Goal: Task Accomplishment & Management: Use online tool/utility

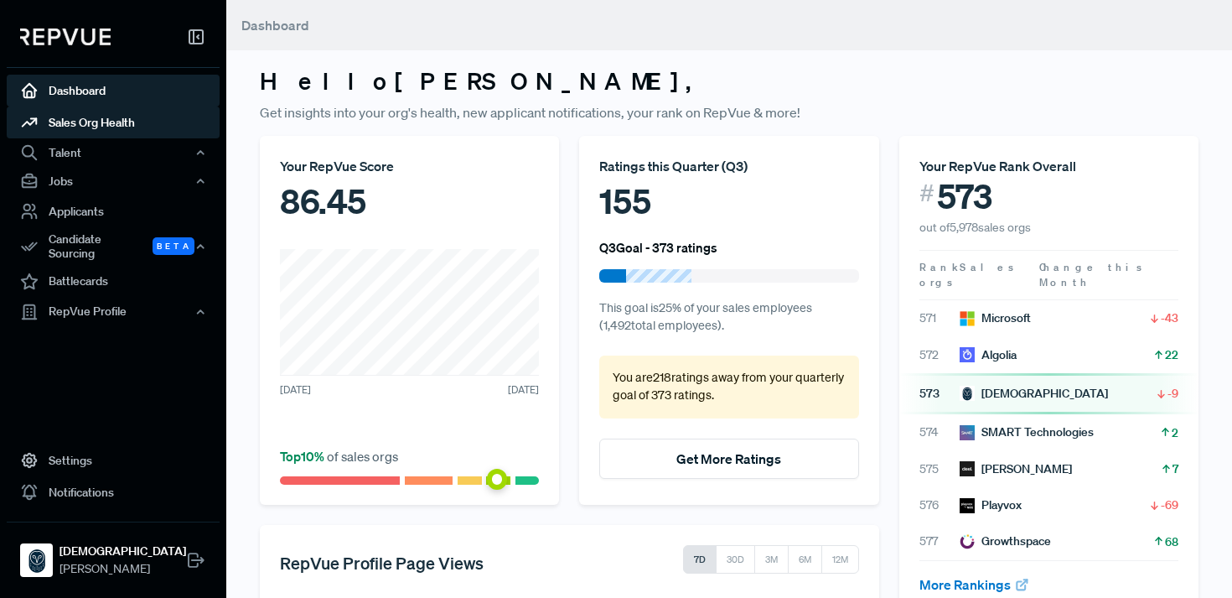
click at [108, 126] on link "Sales Org Health" at bounding box center [113, 122] width 213 height 32
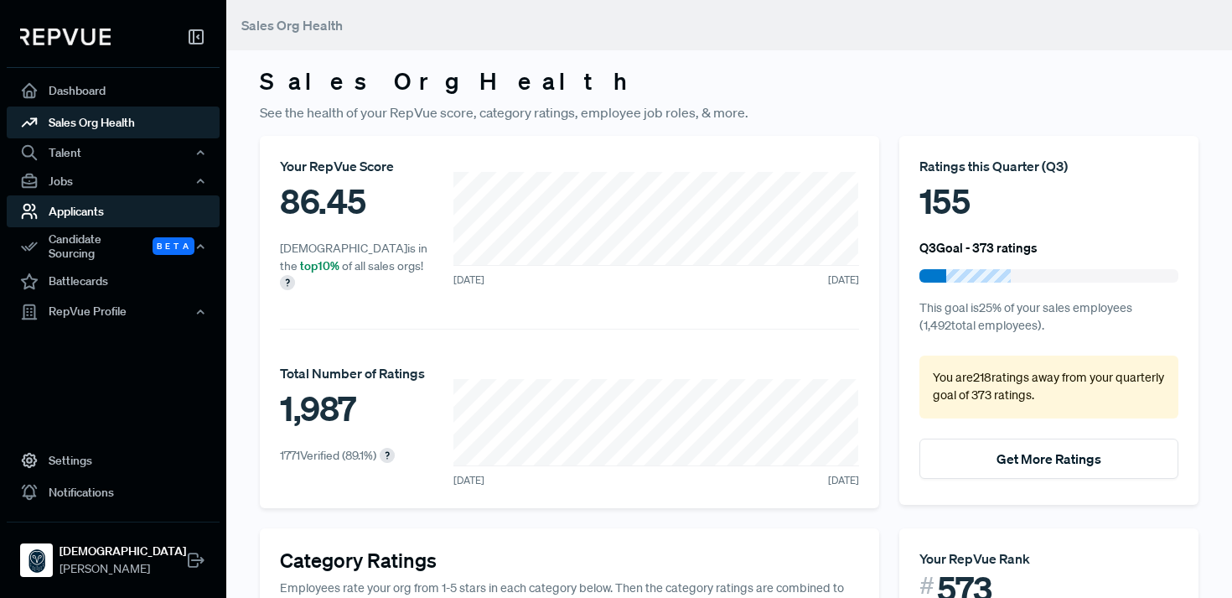
click at [91, 207] on link "Applicants" at bounding box center [113, 211] width 213 height 32
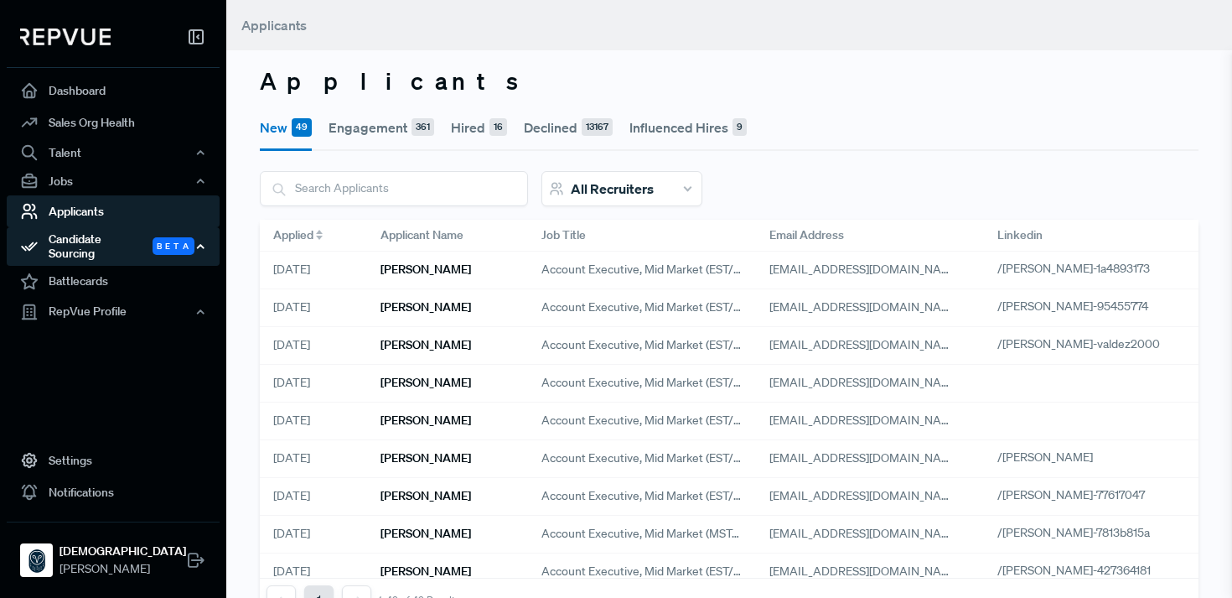
click at [96, 231] on div "Candidate Sourcing Beta" at bounding box center [113, 246] width 213 height 39
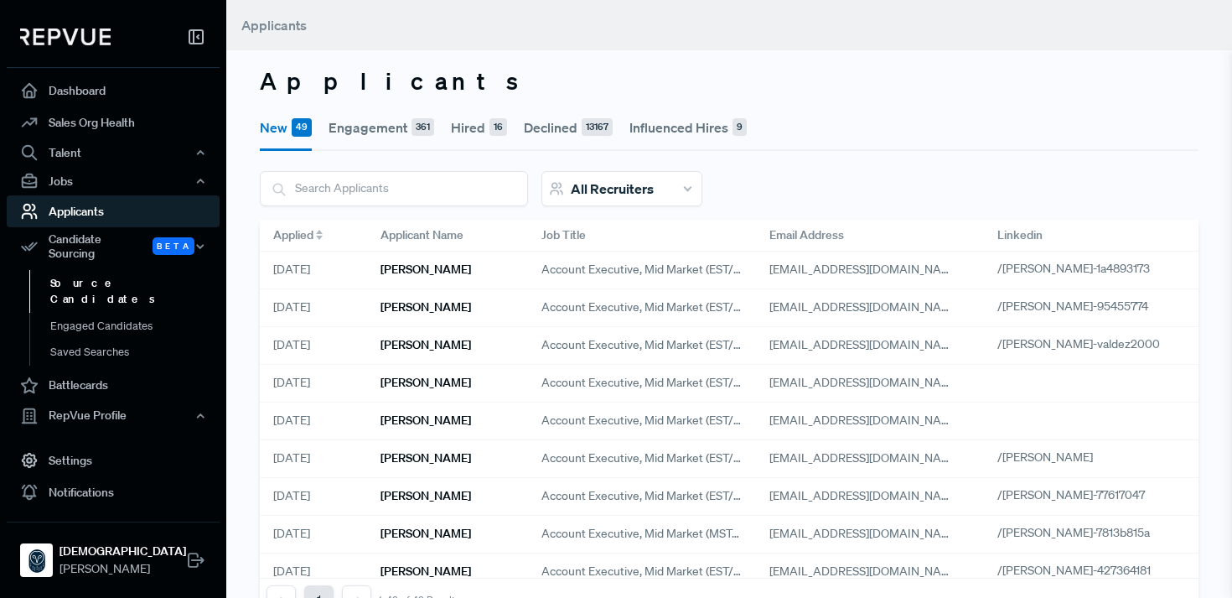
click at [94, 278] on link "Source Candidates" at bounding box center [135, 291] width 213 height 43
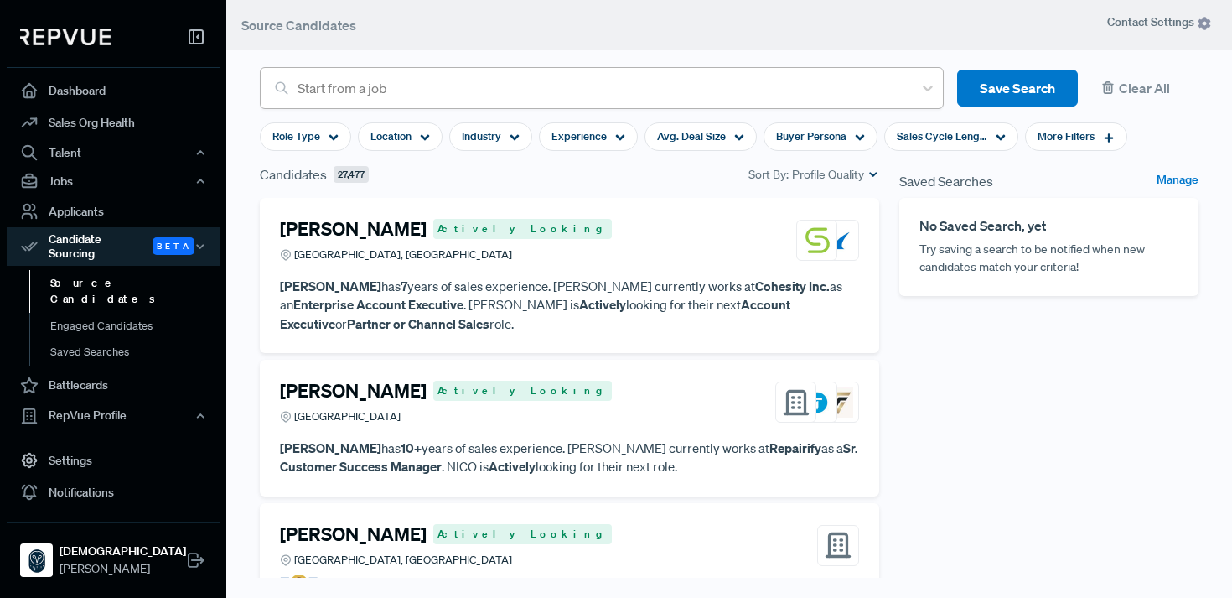
click at [487, 100] on div "Start from a job" at bounding box center [601, 88] width 624 height 30
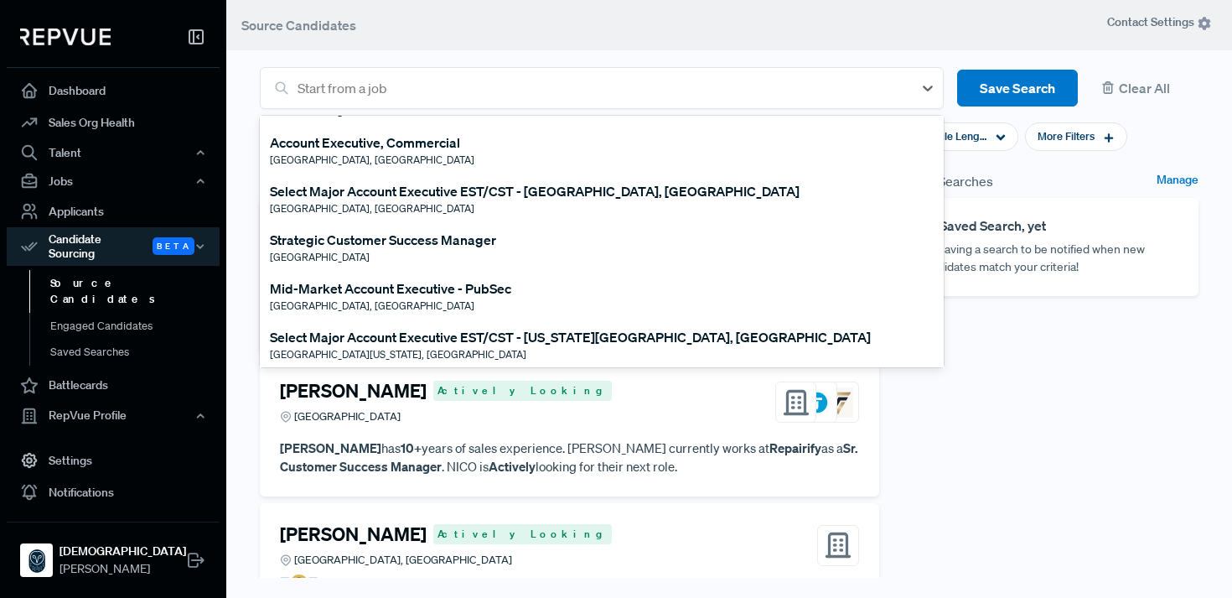
scroll to position [97, 0]
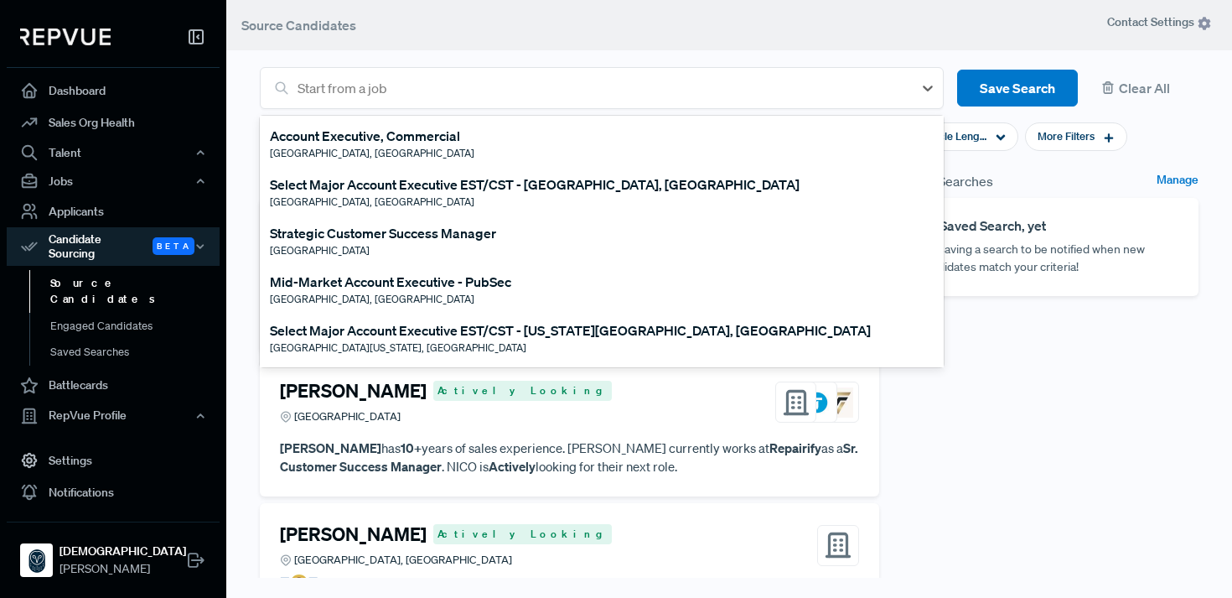
click at [445, 294] on div "[GEOGRAPHIC_DATA], [GEOGRAPHIC_DATA]" at bounding box center [390, 299] width 241 height 15
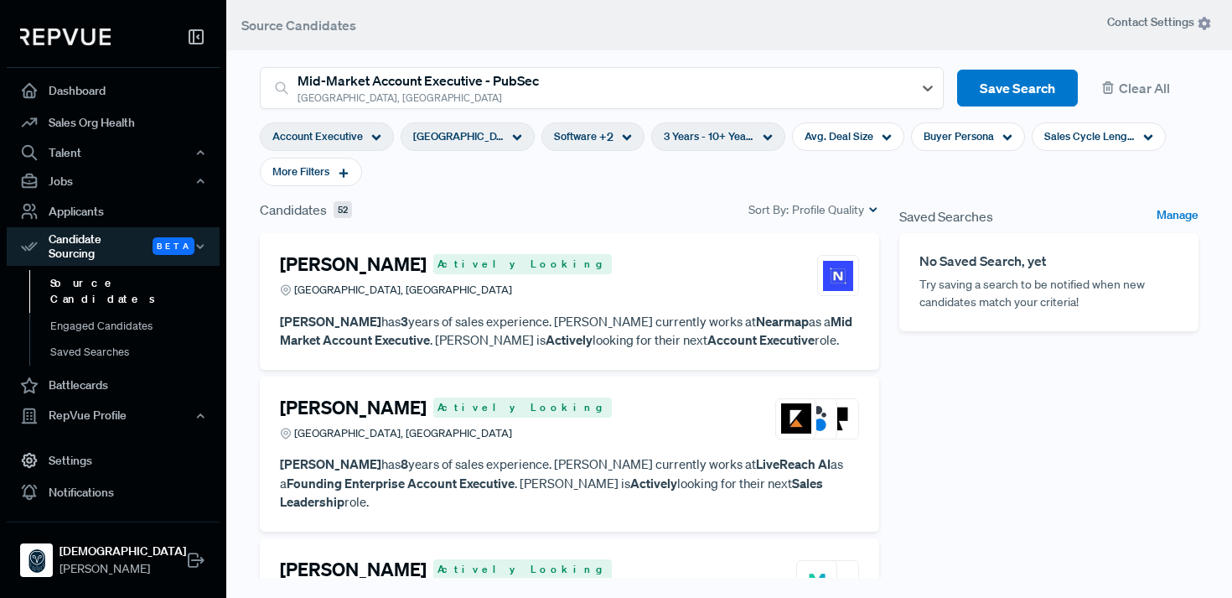
click at [508, 139] on div "[GEOGRAPHIC_DATA], [GEOGRAPHIC_DATA]" at bounding box center [468, 136] width 134 height 29
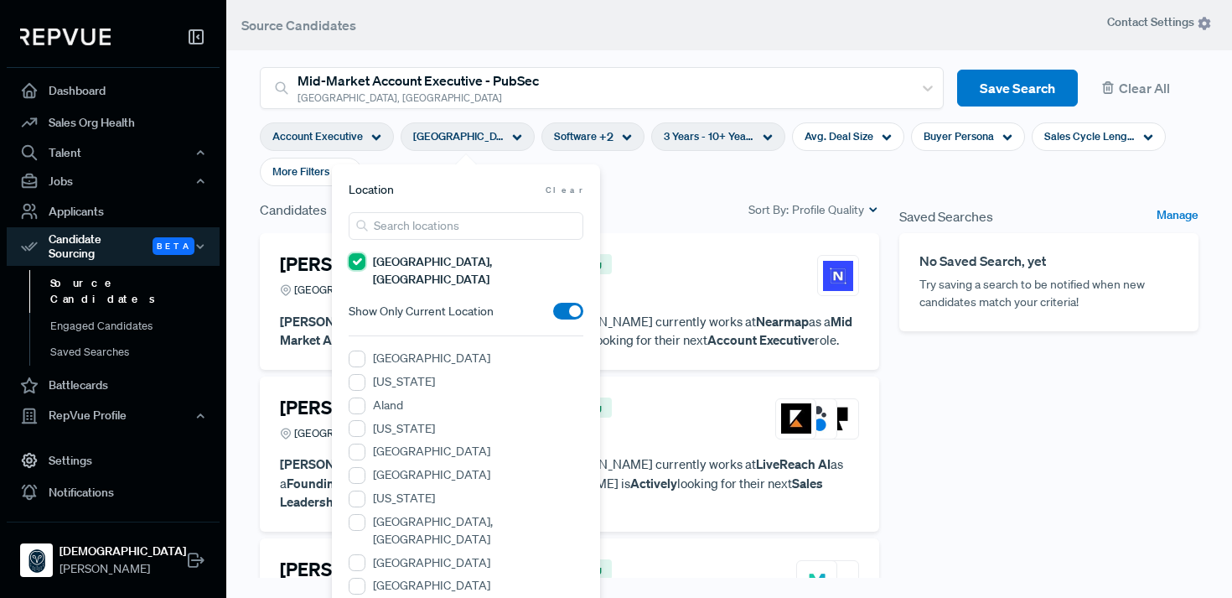
click at [355, 262] on UT "[GEOGRAPHIC_DATA], [GEOGRAPHIC_DATA]" at bounding box center [357, 261] width 17 height 17
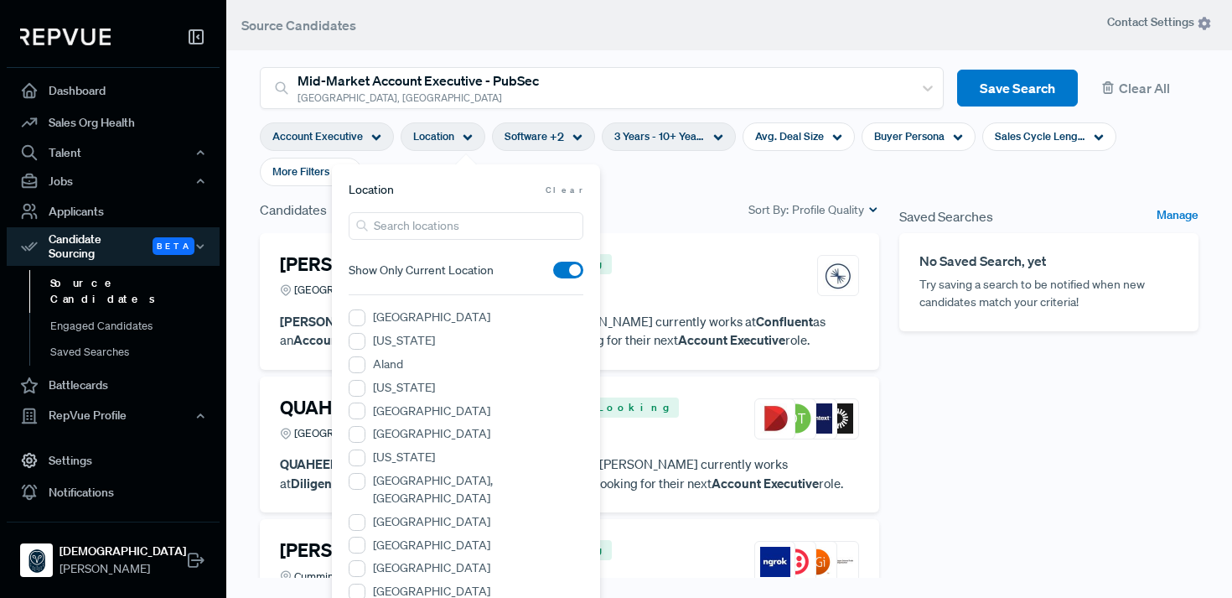
click at [239, 199] on section "Mid-Market Account Executive - PubSec [GEOGRAPHIC_DATA] Area, [GEOGRAPHIC_DATA]…" at bounding box center [729, 279] width 1006 height 598
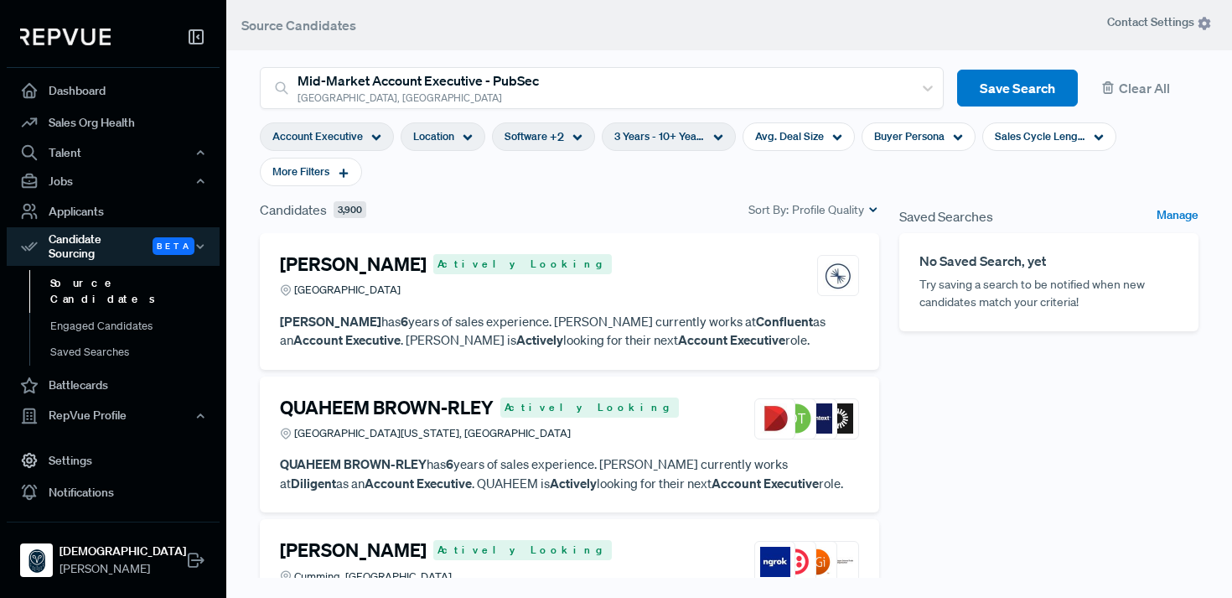
click at [468, 128] on div "Location" at bounding box center [443, 136] width 85 height 29
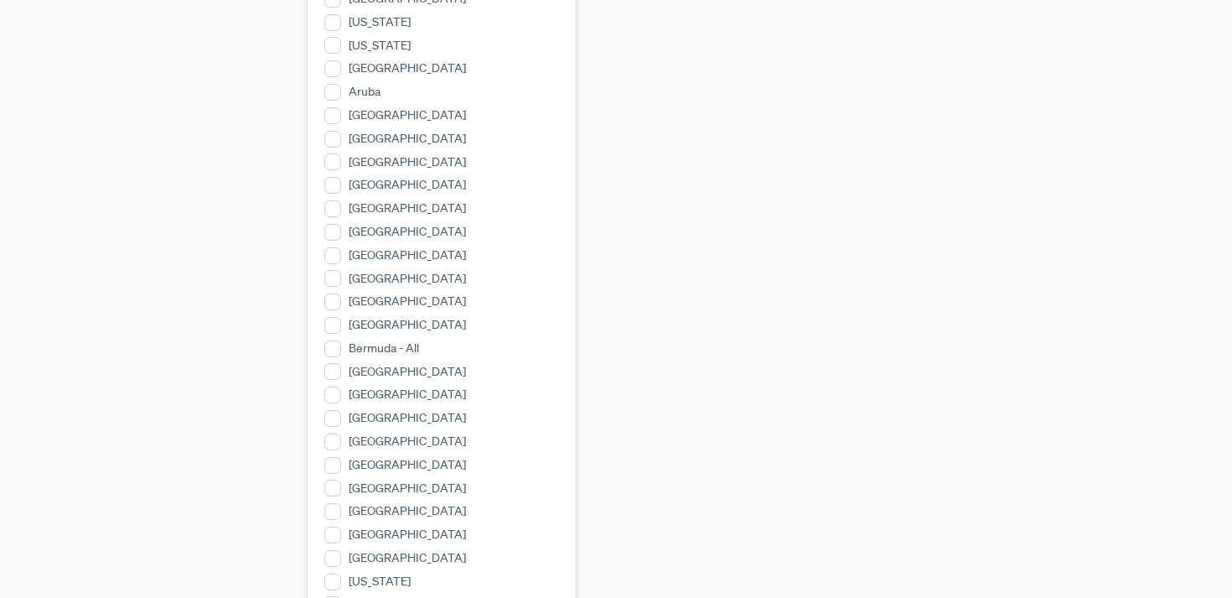
scroll to position [0, 0]
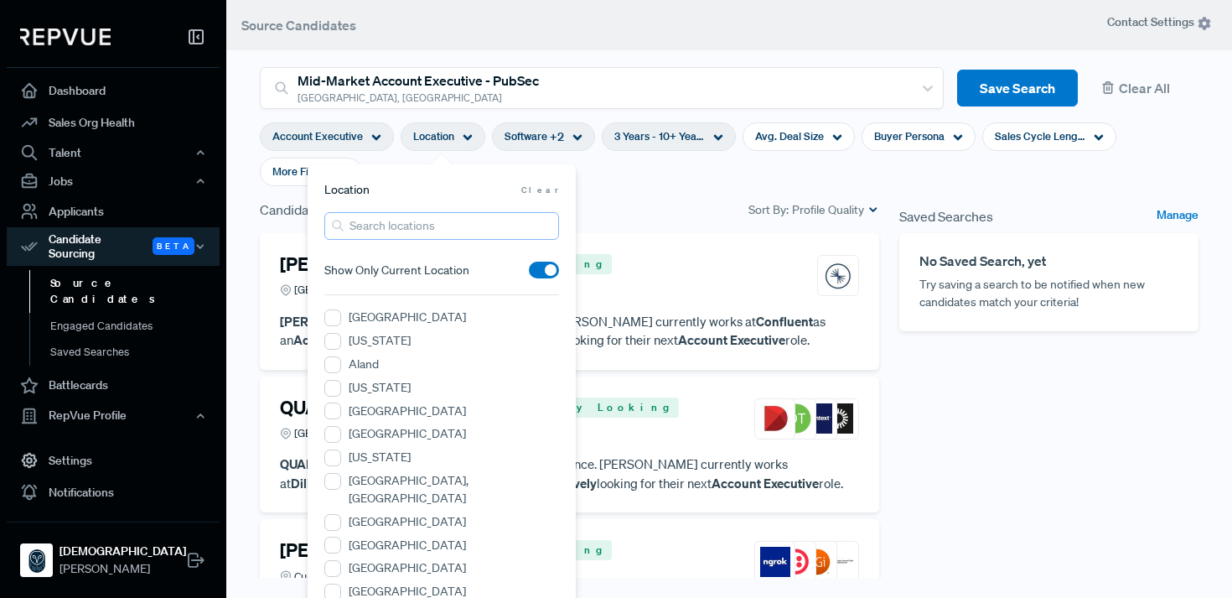
click at [385, 222] on input "search" at bounding box center [441, 226] width 235 height 28
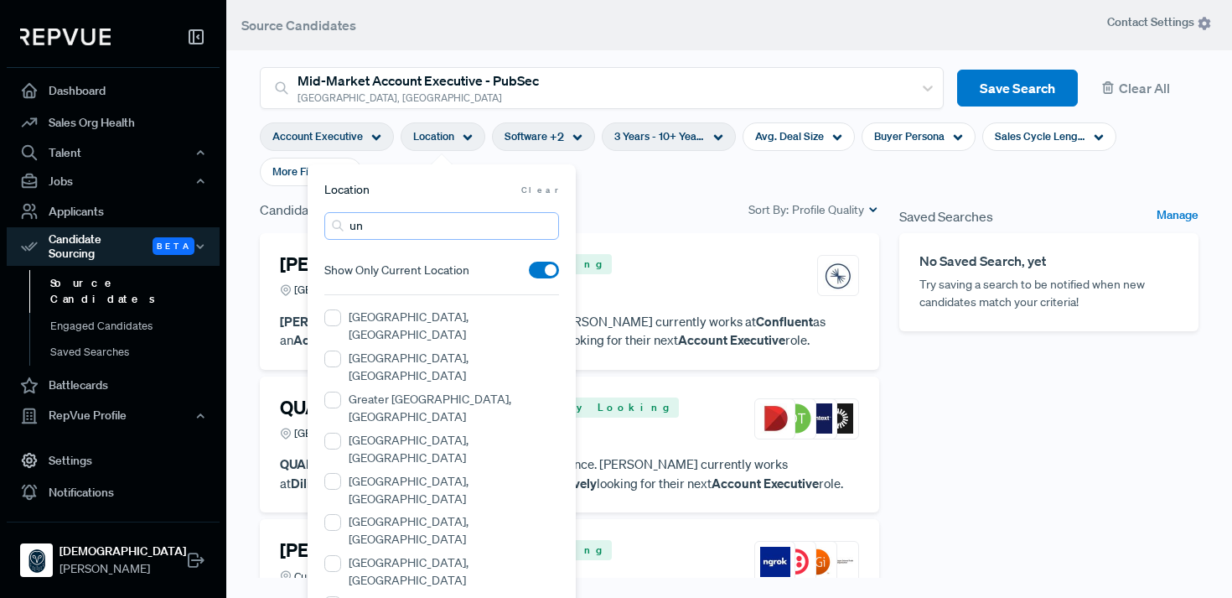
type input "u"
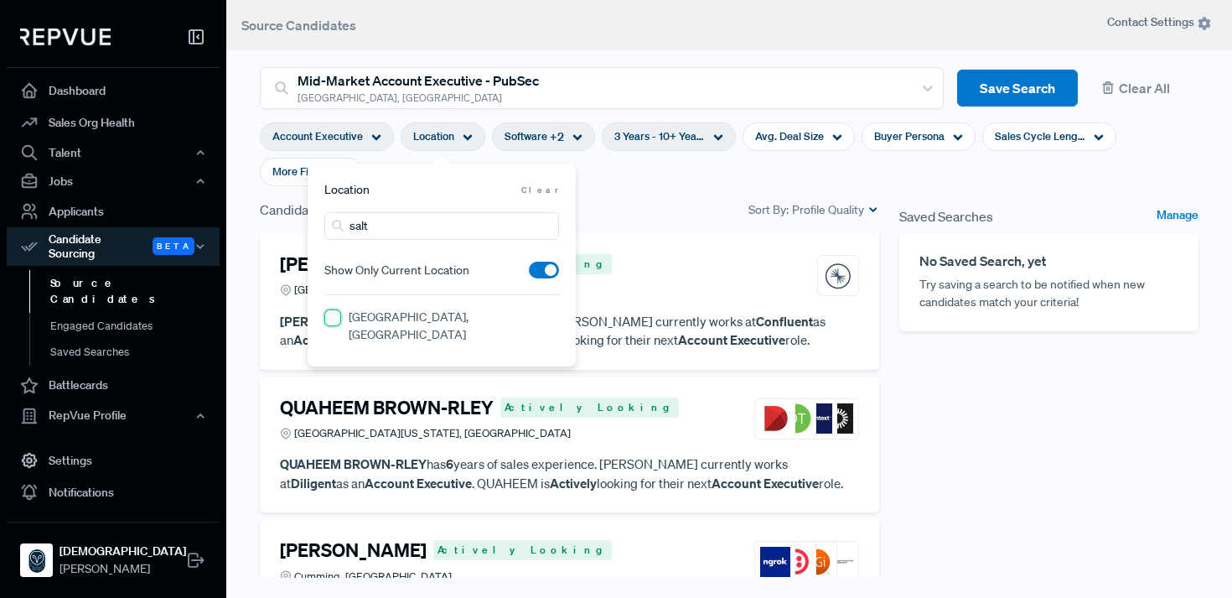
click at [334, 316] on UT "[GEOGRAPHIC_DATA], [GEOGRAPHIC_DATA]" at bounding box center [332, 317] width 17 height 17
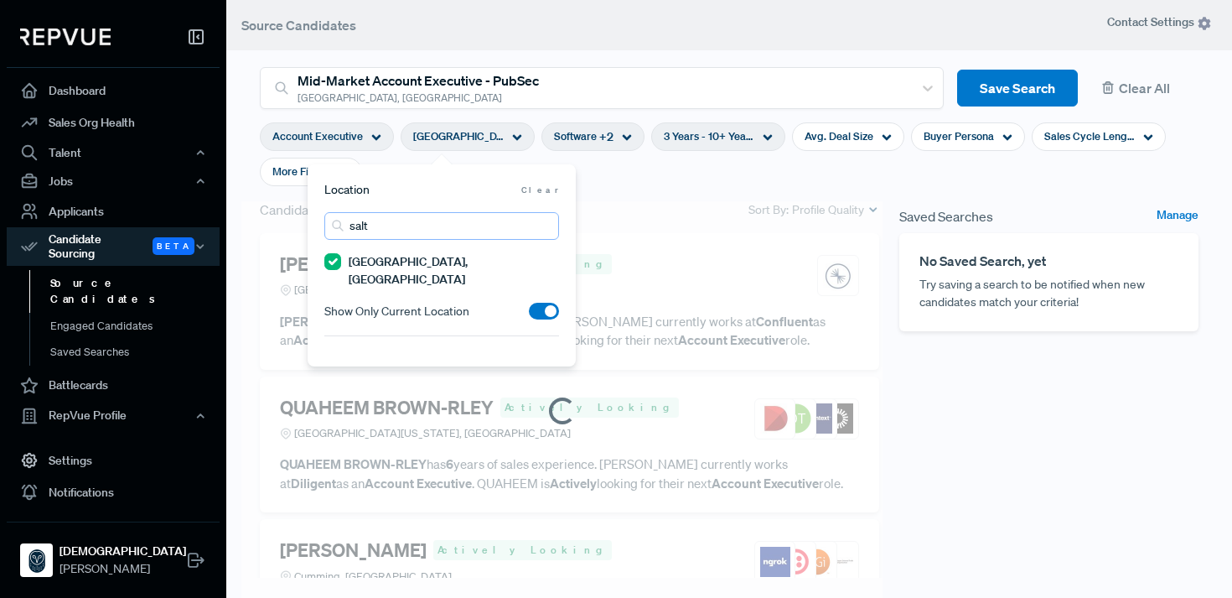
click at [378, 233] on input "salt" at bounding box center [441, 226] width 235 height 28
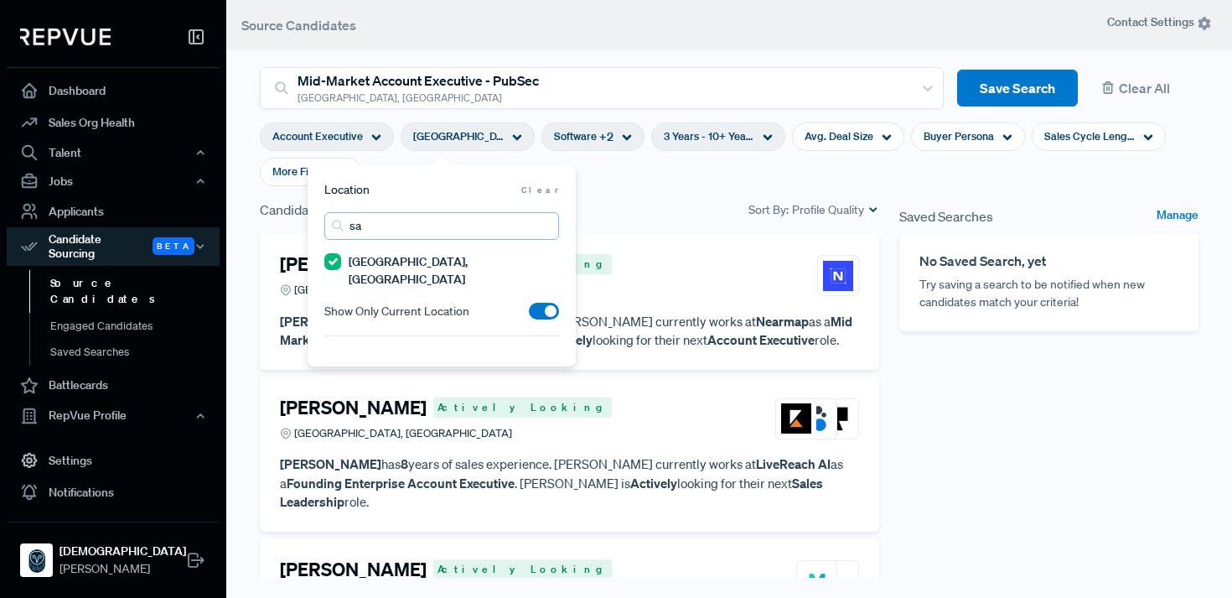
type input "s"
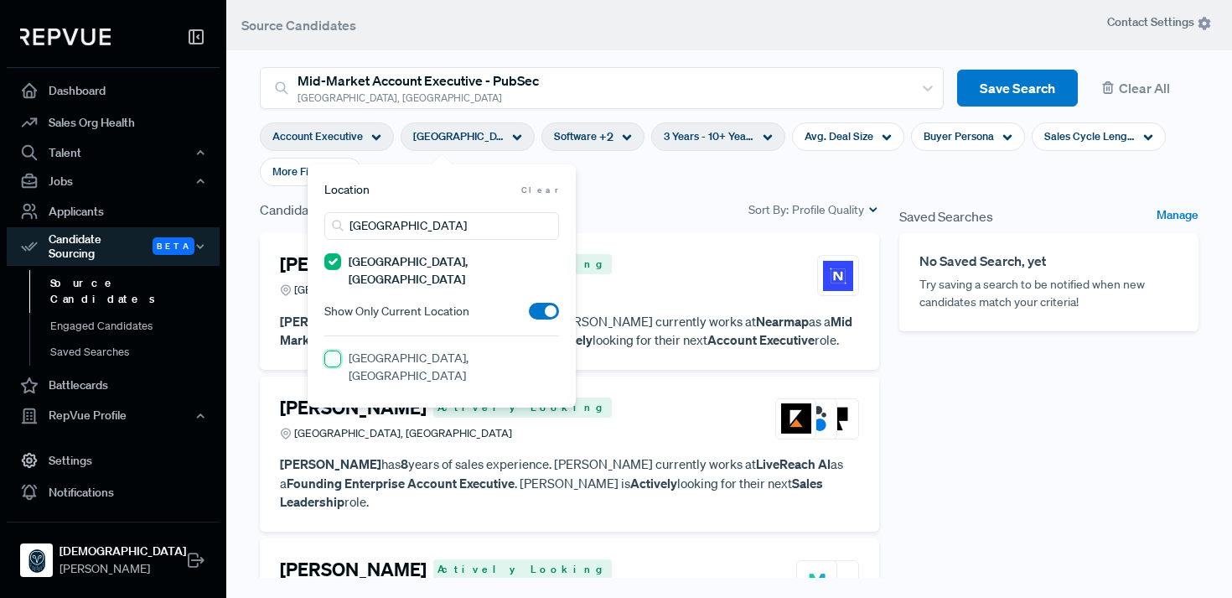
click at [334, 350] on CO "[GEOGRAPHIC_DATA], [GEOGRAPHIC_DATA]" at bounding box center [332, 358] width 17 height 17
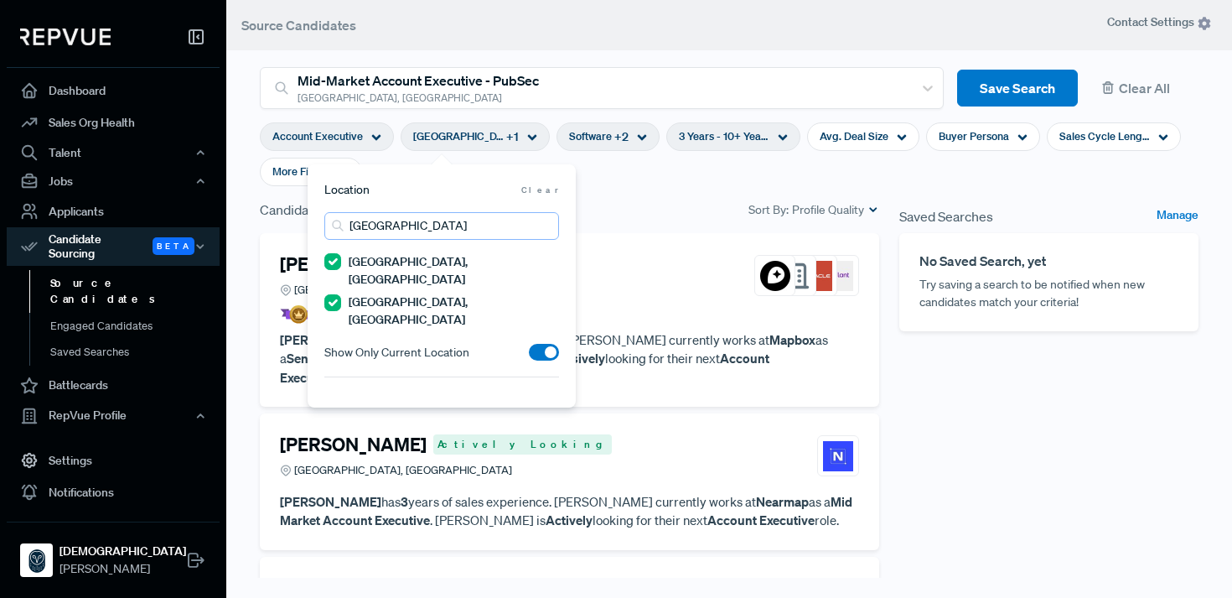
click at [402, 236] on input "[GEOGRAPHIC_DATA]" at bounding box center [441, 226] width 235 height 28
type input "d"
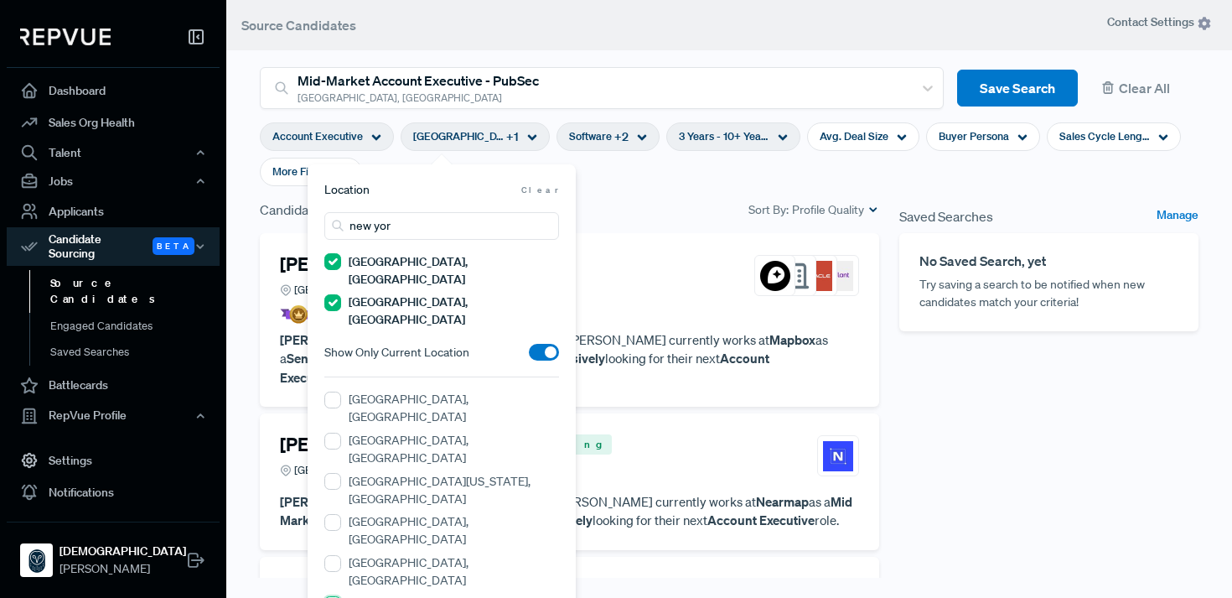
click at [337, 596] on York "[US_STATE]" at bounding box center [332, 604] width 17 height 17
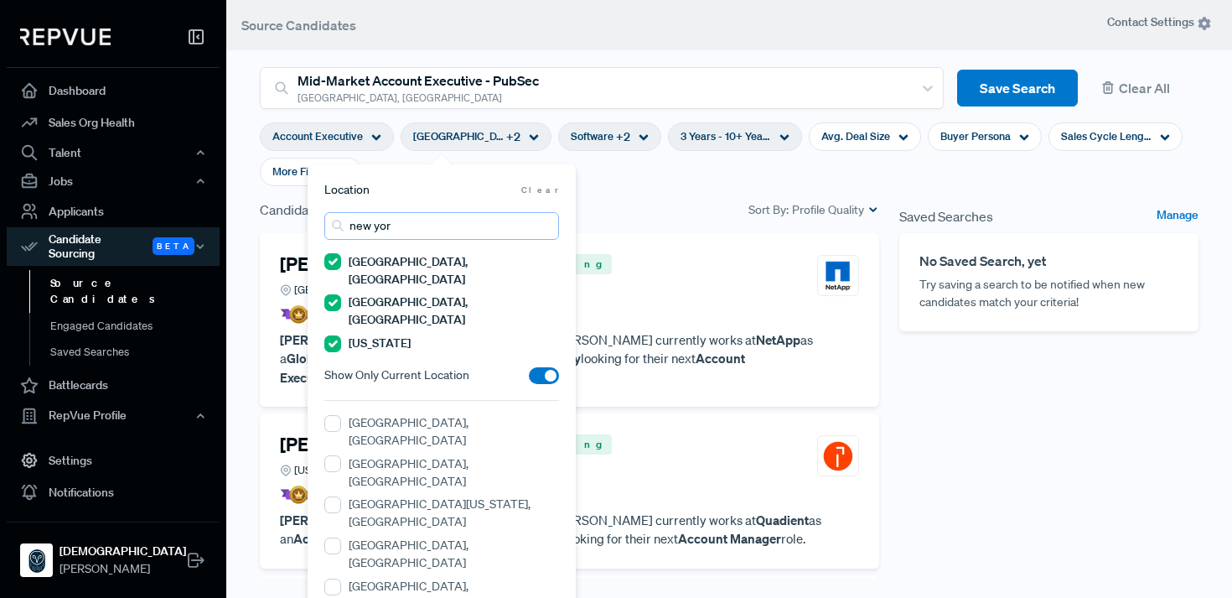
drag, startPoint x: 405, startPoint y: 222, endPoint x: 339, endPoint y: 226, distance: 66.4
click at [339, 227] on div "new yor" at bounding box center [441, 226] width 235 height 28
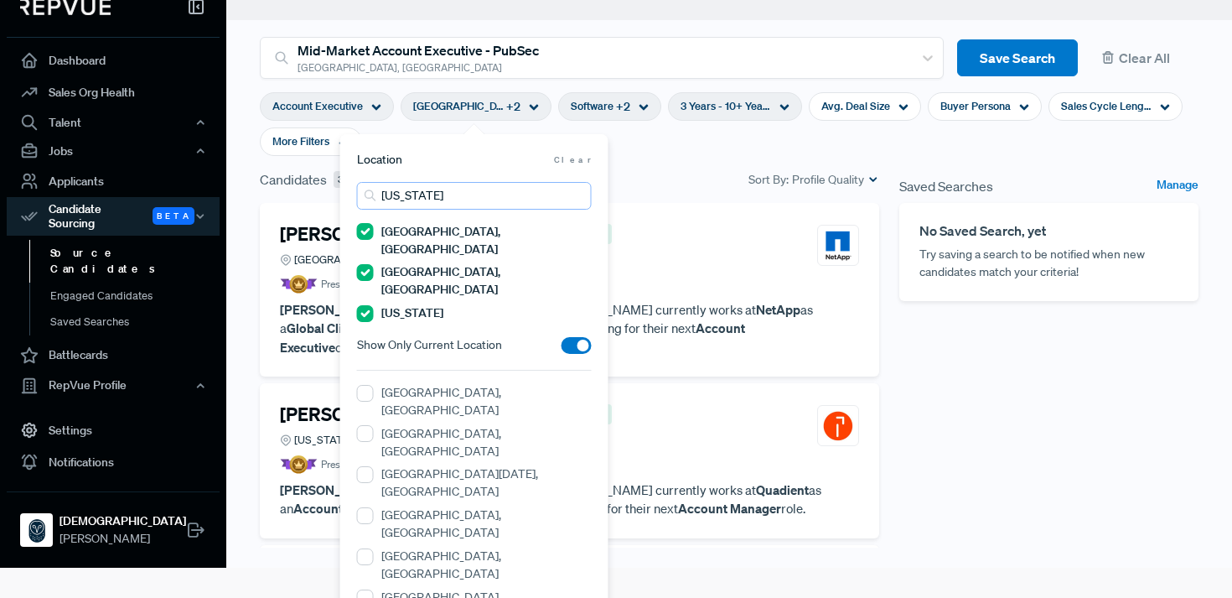
scroll to position [31, 0]
click at [363, 384] on TX "[GEOGRAPHIC_DATA], [GEOGRAPHIC_DATA]" at bounding box center [365, 392] width 17 height 17
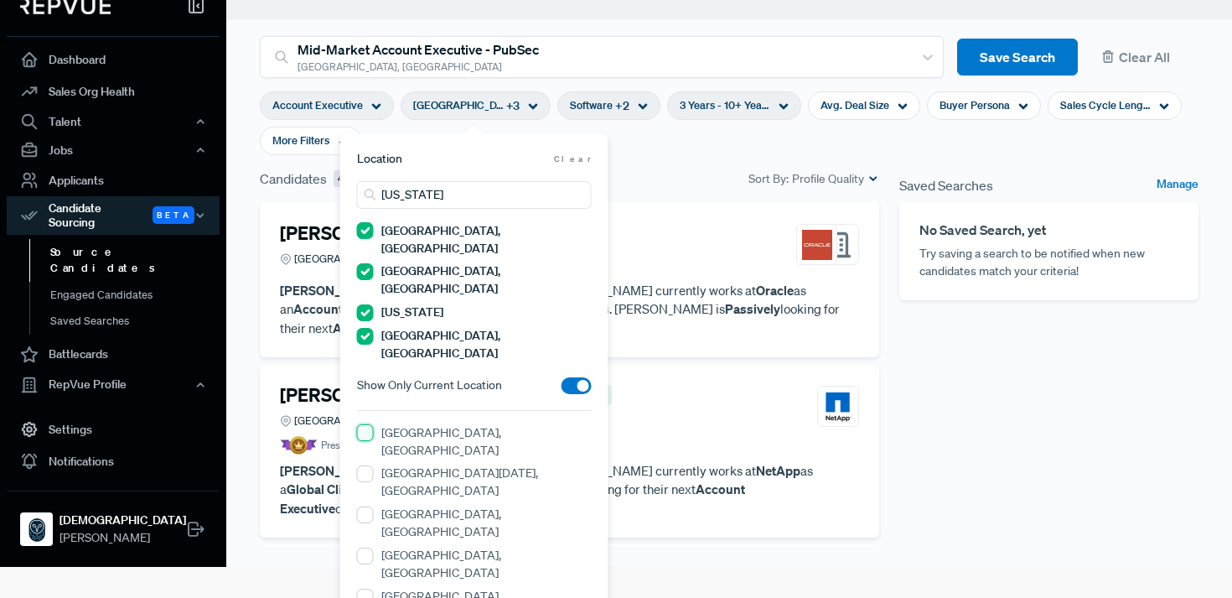
click at [365, 424] on TX "[GEOGRAPHIC_DATA], [GEOGRAPHIC_DATA]" at bounding box center [365, 432] width 17 height 17
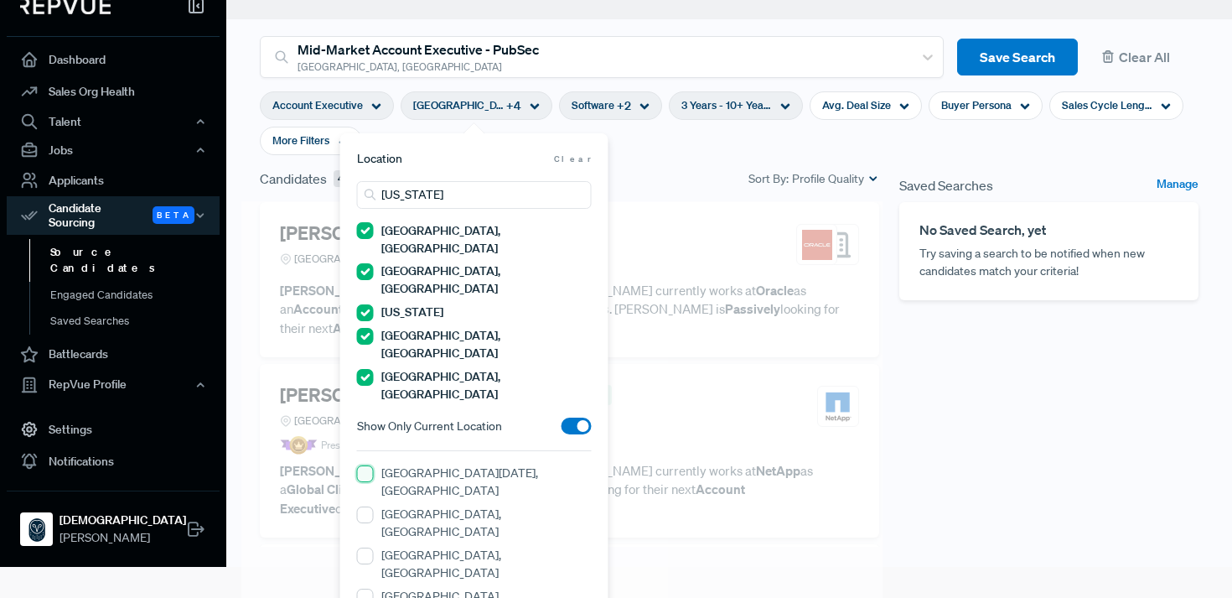
click at [365, 465] on TX "[GEOGRAPHIC_DATA][DATE], [GEOGRAPHIC_DATA]" at bounding box center [365, 473] width 17 height 17
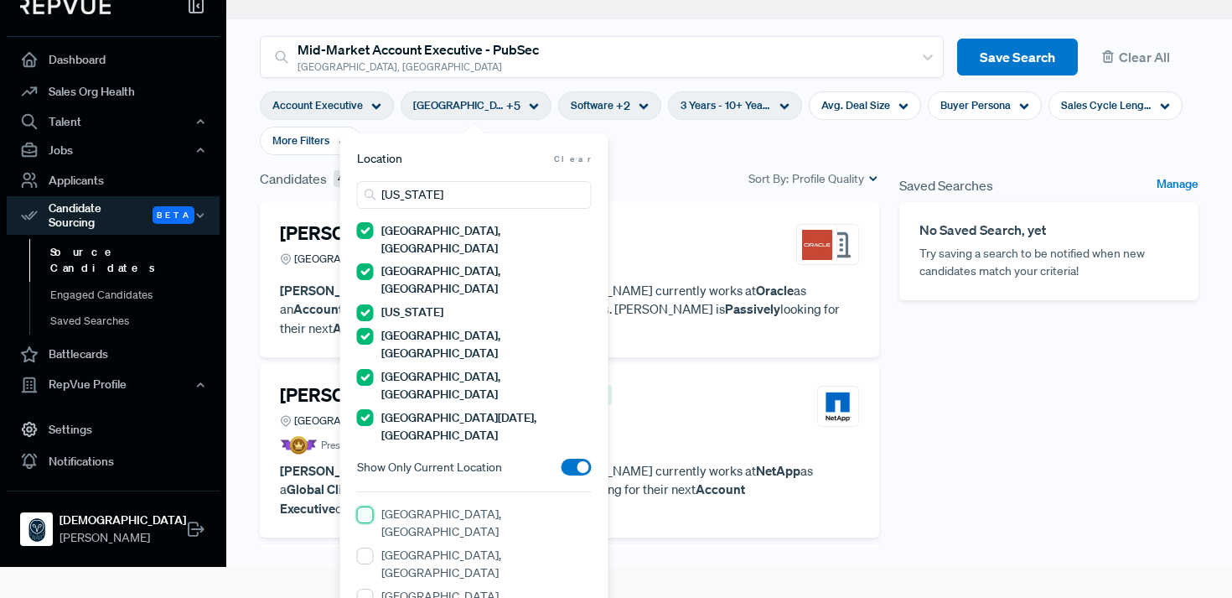
click at [365, 506] on TX "[GEOGRAPHIC_DATA], [GEOGRAPHIC_DATA]" at bounding box center [365, 514] width 17 height 17
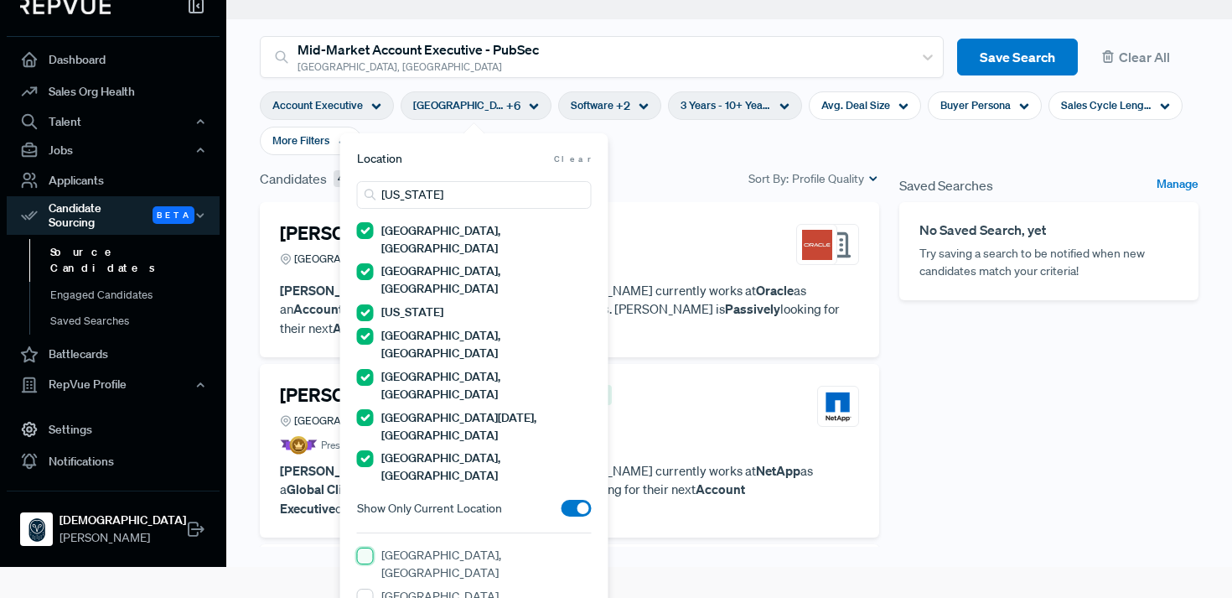
click at [362, 547] on TX "[GEOGRAPHIC_DATA], [GEOGRAPHIC_DATA]" at bounding box center [365, 555] width 17 height 17
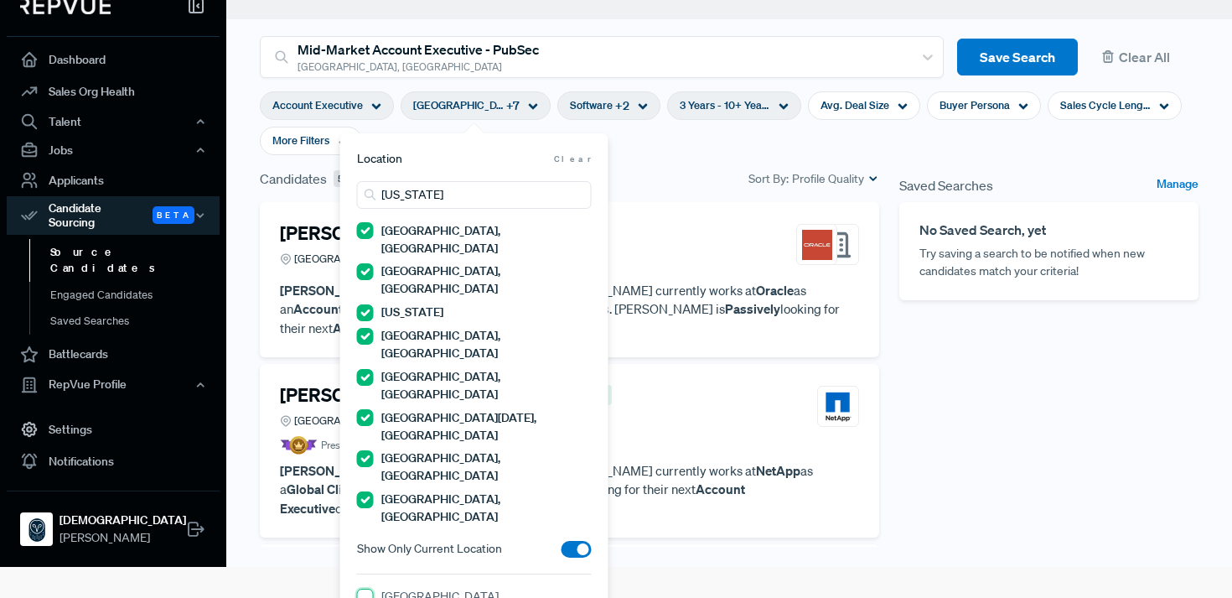
click at [362, 588] on TX "[GEOGRAPHIC_DATA], [GEOGRAPHIC_DATA]" at bounding box center [365, 596] width 17 height 17
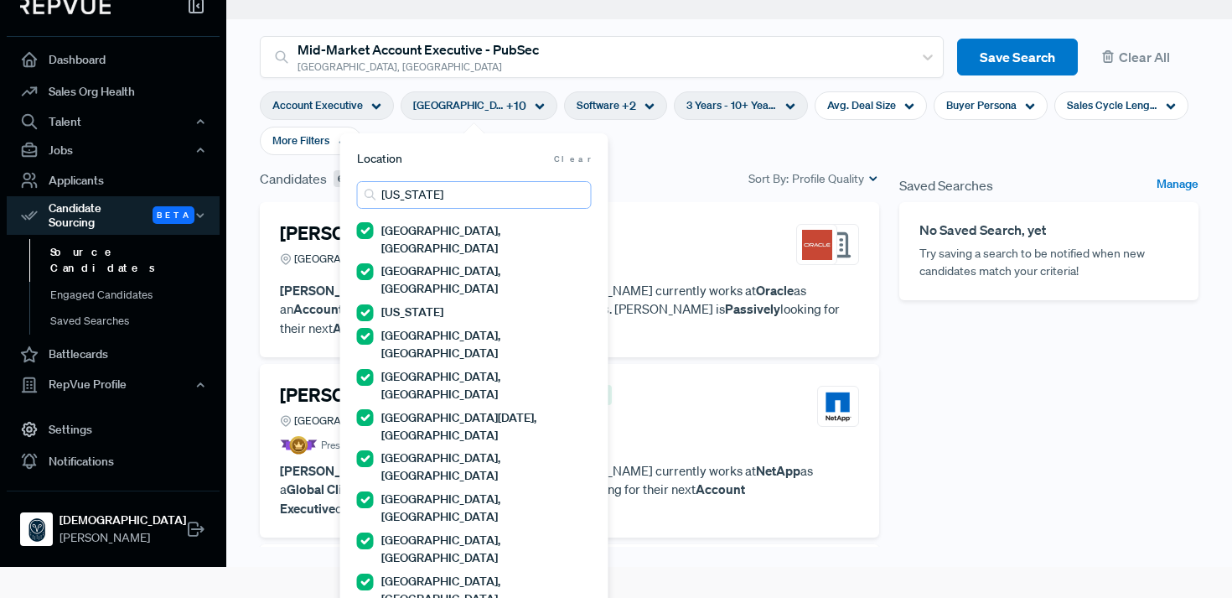
drag, startPoint x: 450, startPoint y: 195, endPoint x: 348, endPoint y: 200, distance: 102.4
click at [348, 200] on div "Location [GEOGRAPHIC_DATA] [US_STATE] [GEOGRAPHIC_DATA], [GEOGRAPHIC_DATA] [GEO…" at bounding box center [474, 462] width 268 height 658
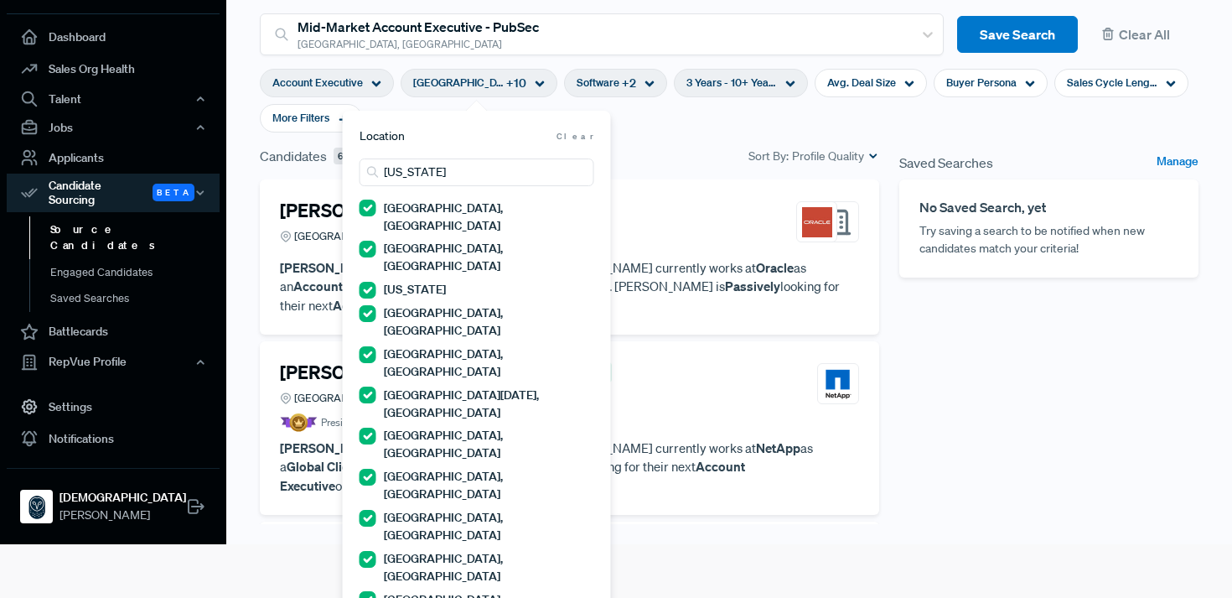
drag, startPoint x: 452, startPoint y: 172, endPoint x: 360, endPoint y: 171, distance: 92.2
click at [360, 172] on input "[US_STATE]" at bounding box center [477, 172] width 235 height 28
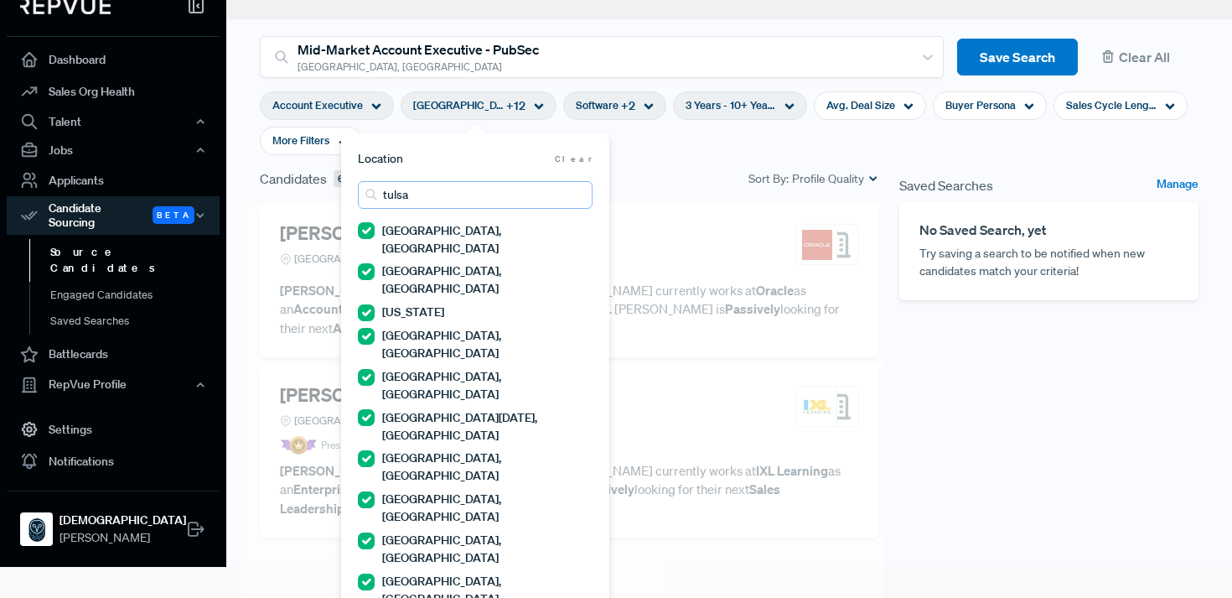
click at [427, 197] on input "tulsa" at bounding box center [475, 195] width 235 height 28
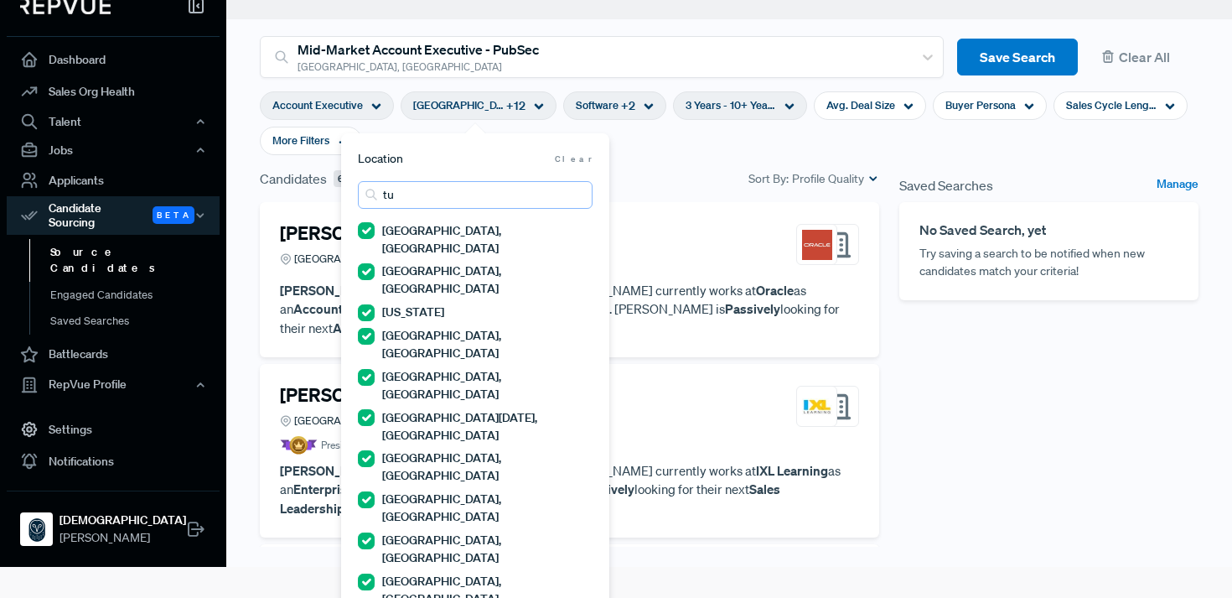
type input "t"
drag, startPoint x: 450, startPoint y: 197, endPoint x: 318, endPoint y: 203, distance: 132.6
click at [318, 204] on body "Dashboard Sales Org Health Talent Talent Data Talent Profiles Talent Competitor…" at bounding box center [616, 268] width 1232 height 598
drag, startPoint x: 436, startPoint y: 189, endPoint x: 364, endPoint y: 192, distance: 72.2
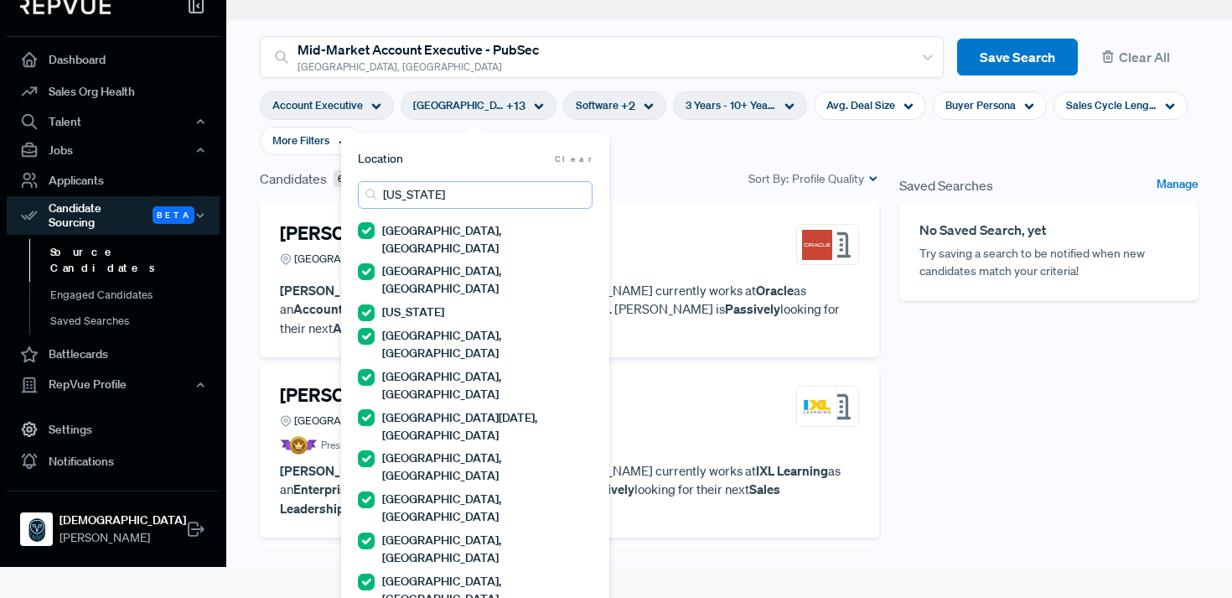
click at [364, 193] on input "[US_STATE]" at bounding box center [475, 195] width 235 height 28
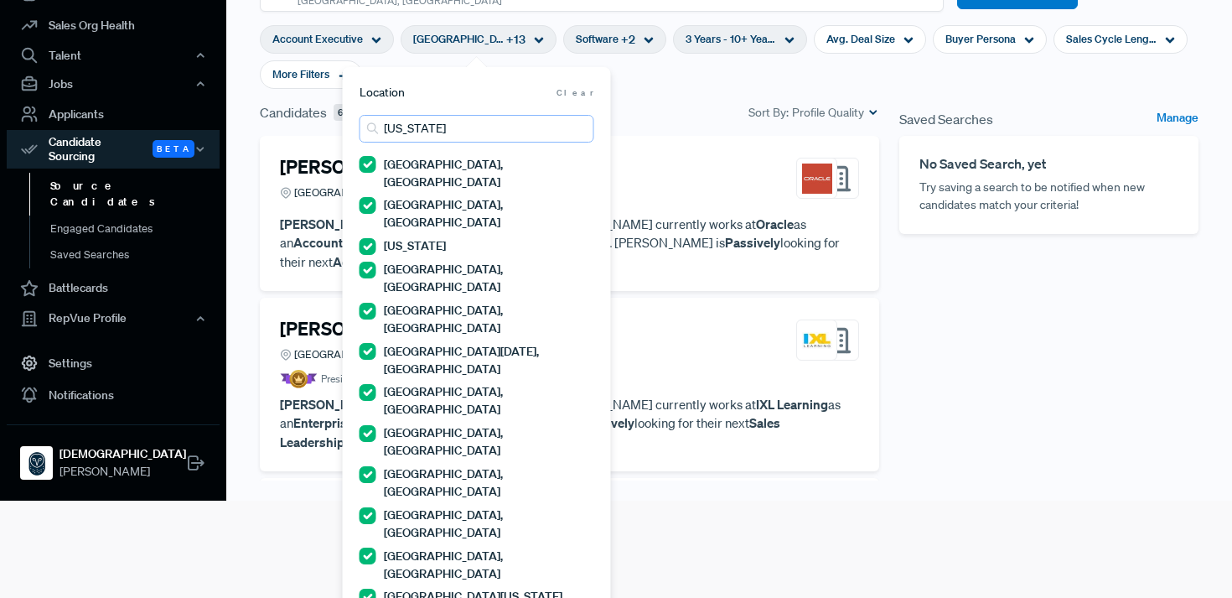
scroll to position [124, 0]
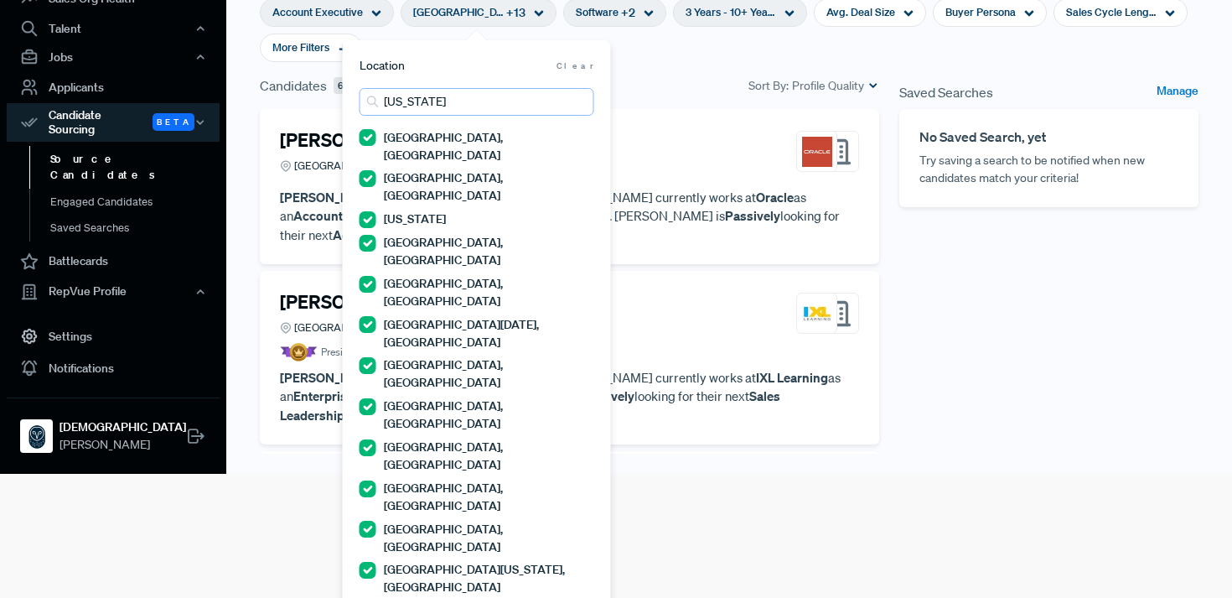
type input "[US_STATE]"
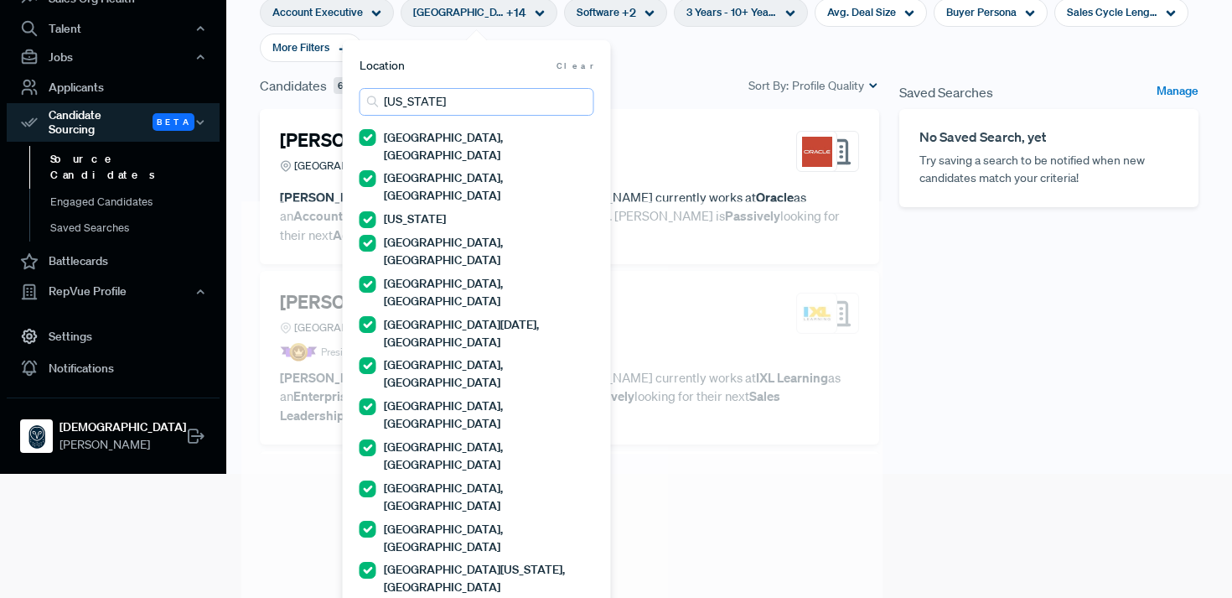
click at [477, 102] on input "[US_STATE]" at bounding box center [477, 102] width 235 height 28
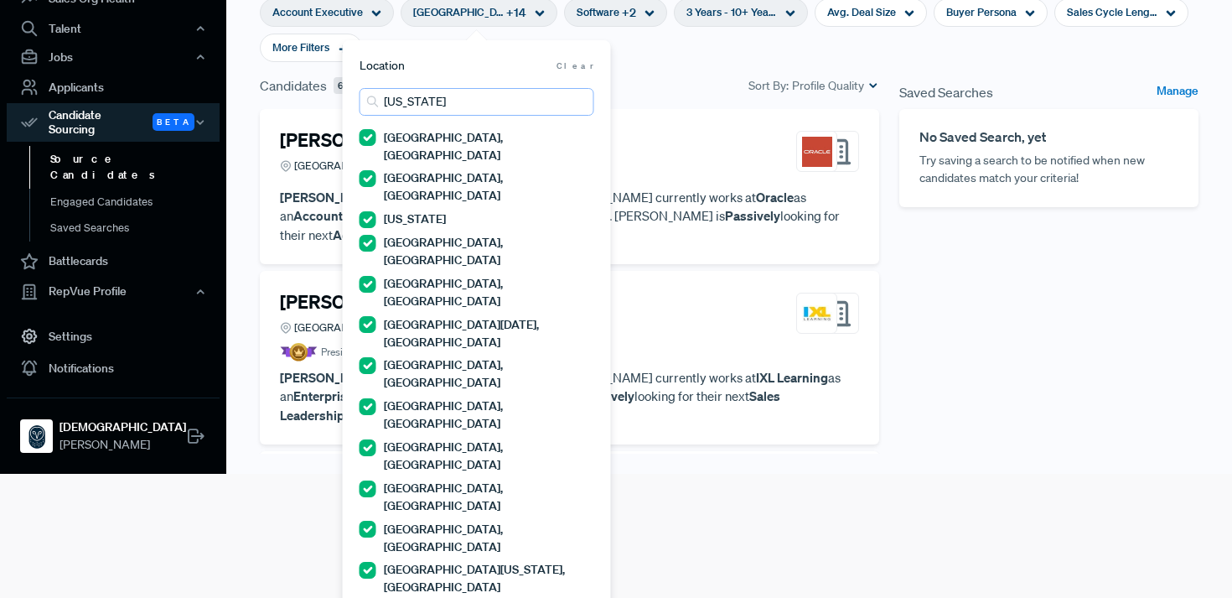
drag, startPoint x: 477, startPoint y: 102, endPoint x: 366, endPoint y: 100, distance: 110.7
click at [366, 101] on div "[US_STATE]" at bounding box center [477, 102] width 235 height 28
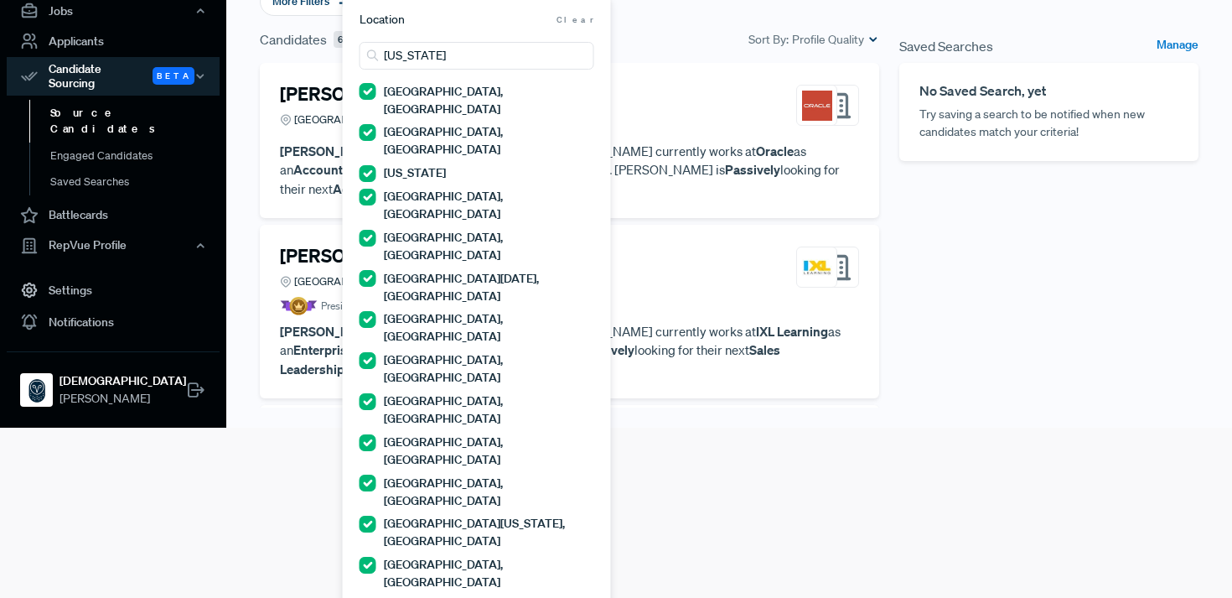
drag, startPoint x: 483, startPoint y: 51, endPoint x: 269, endPoint y: 55, distance: 213.8
click at [269, 56] on body "Dashboard Sales Org Health Talent Talent Data Talent Profiles Talent Competitor…" at bounding box center [616, 129] width 1232 height 598
drag, startPoint x: 484, startPoint y: 49, endPoint x: 371, endPoint y: 49, distance: 112.3
click at [371, 50] on div "[US_STATE]" at bounding box center [477, 56] width 235 height 28
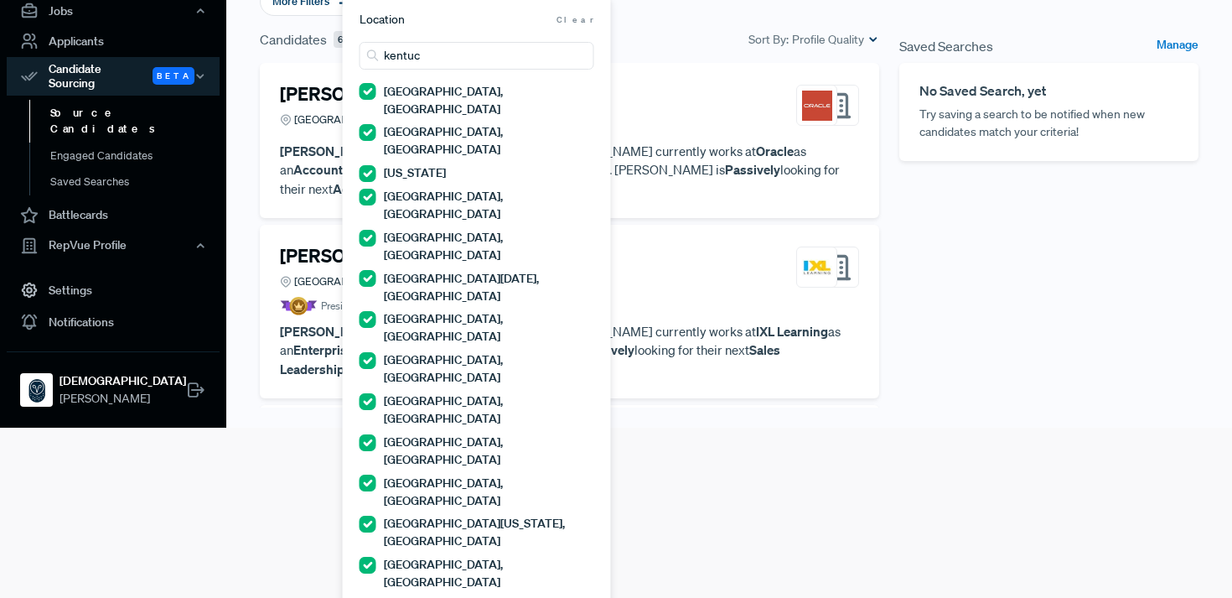
drag, startPoint x: 449, startPoint y: 52, endPoint x: 319, endPoint y: 58, distance: 130.9
click at [319, 58] on body "Dashboard Sales Org Health Talent Talent Data Talent Profiles Talent Competitor…" at bounding box center [616, 129] width 1232 height 598
drag, startPoint x: 422, startPoint y: 58, endPoint x: 365, endPoint y: 60, distance: 57.9
click at [365, 60] on input "kentuc" at bounding box center [477, 56] width 235 height 28
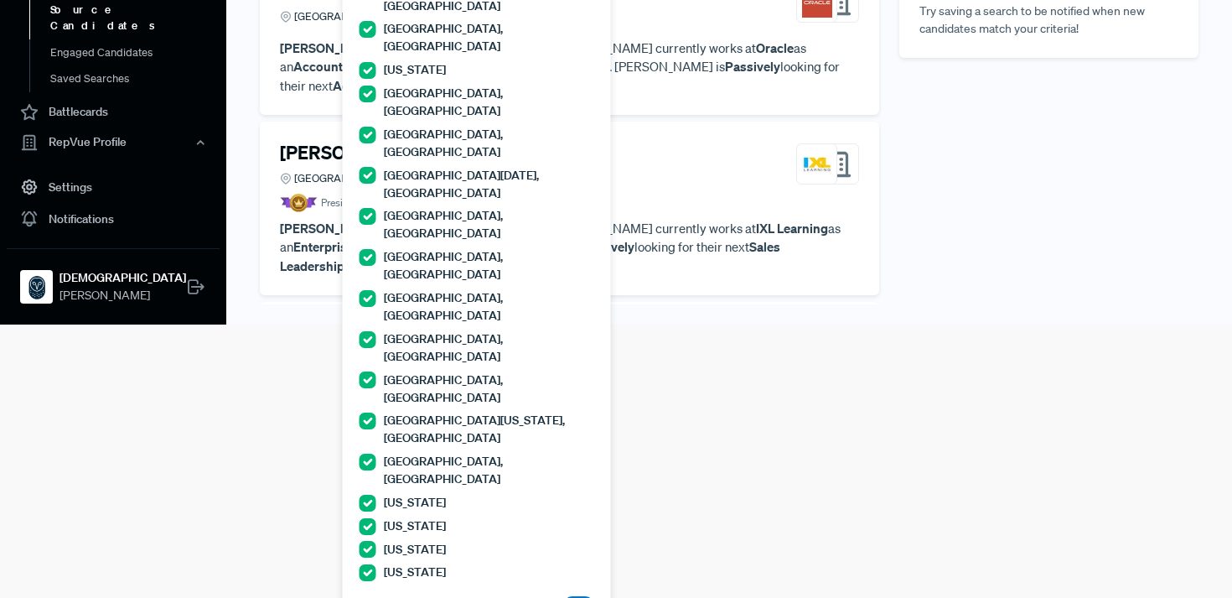
scroll to position [275, 0]
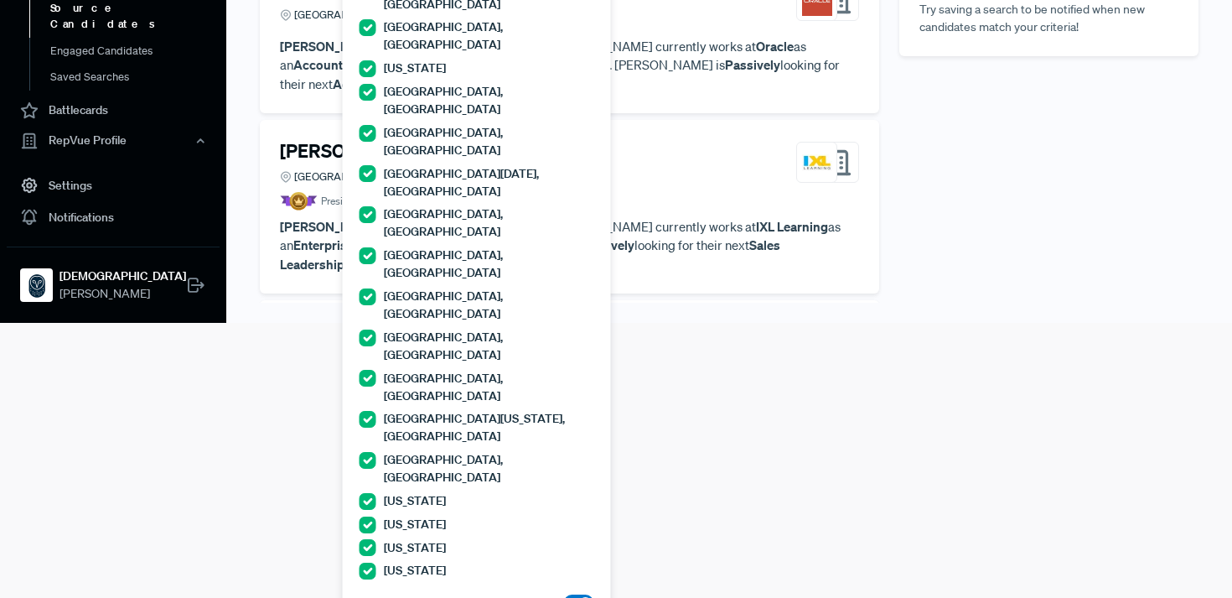
type input "virgin"
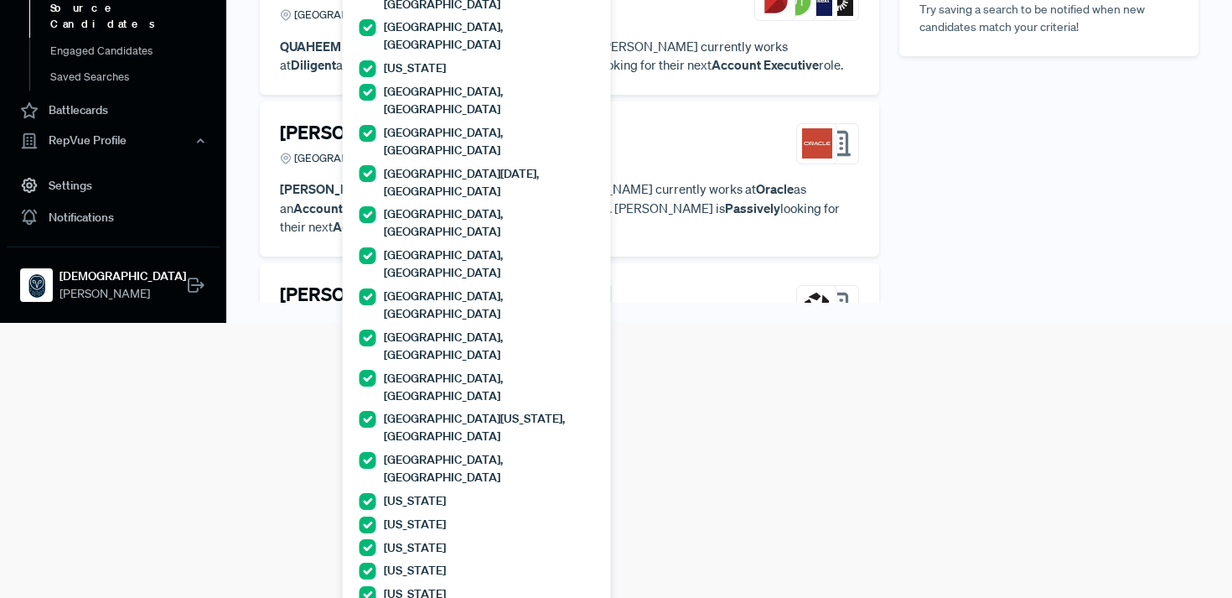
click at [780, 323] on html "Dashboard Sales Org Health Talent Talent Data Talent Profiles Talent Competitor…" at bounding box center [616, 24] width 1232 height 598
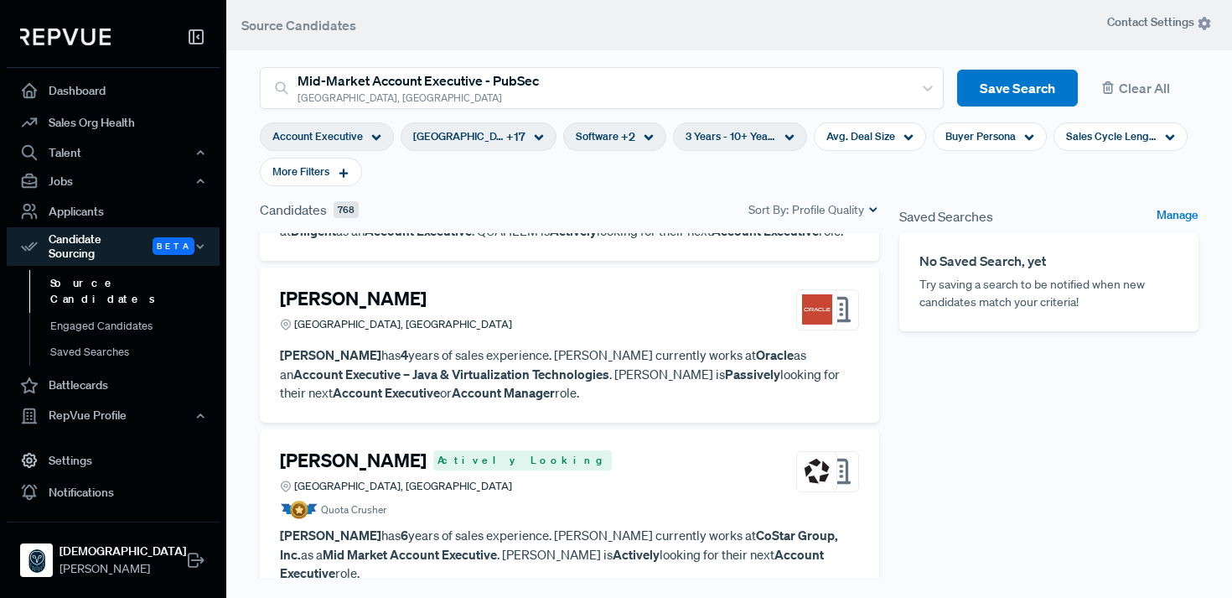
scroll to position [135, 0]
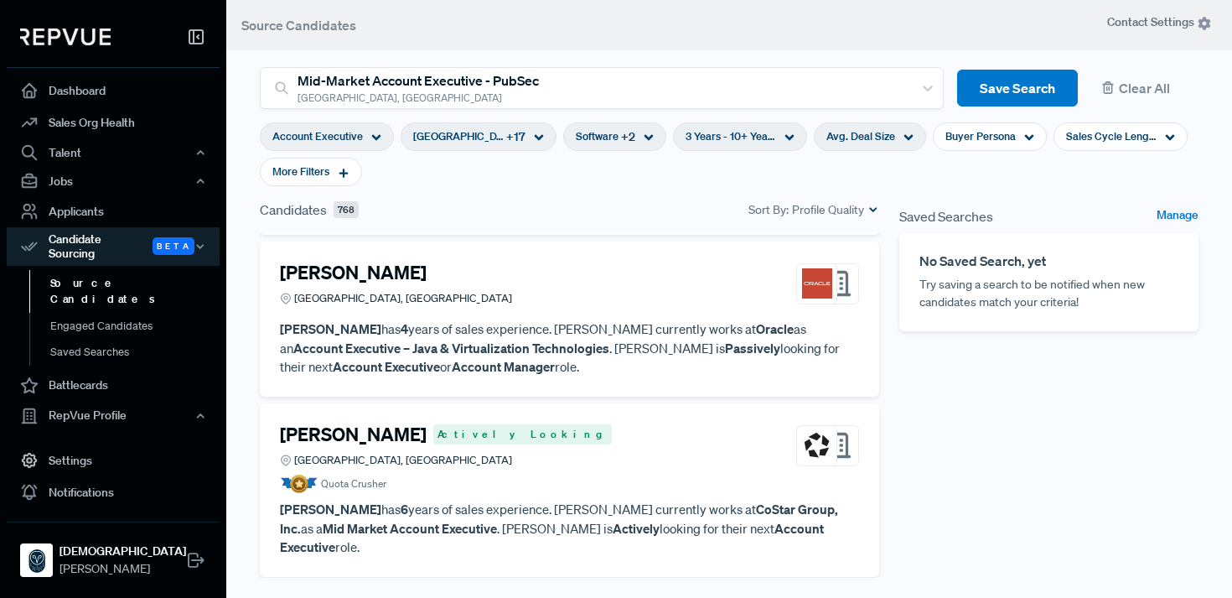
click at [915, 141] on div "Avg. Deal Size" at bounding box center [870, 136] width 112 height 29
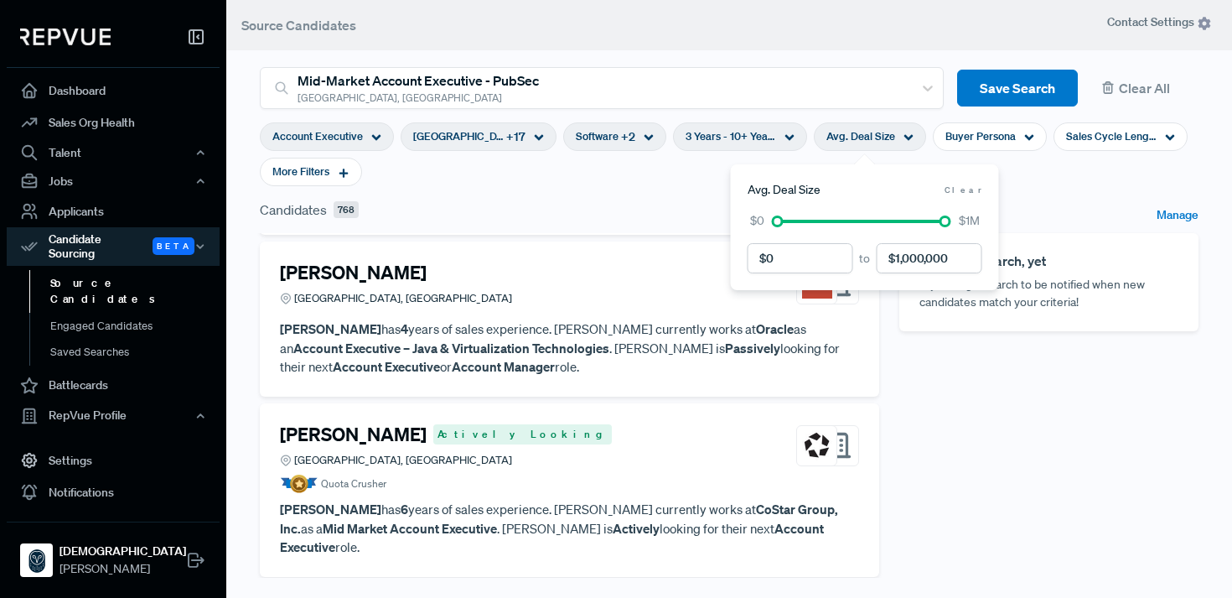
click at [779, 229] on div "$0 $1M" at bounding box center [865, 221] width 235 height 18
drag, startPoint x: 779, startPoint y: 226, endPoint x: 789, endPoint y: 226, distance: 10.1
click at [789, 226] on div "$0 $1M" at bounding box center [865, 221] width 235 height 18
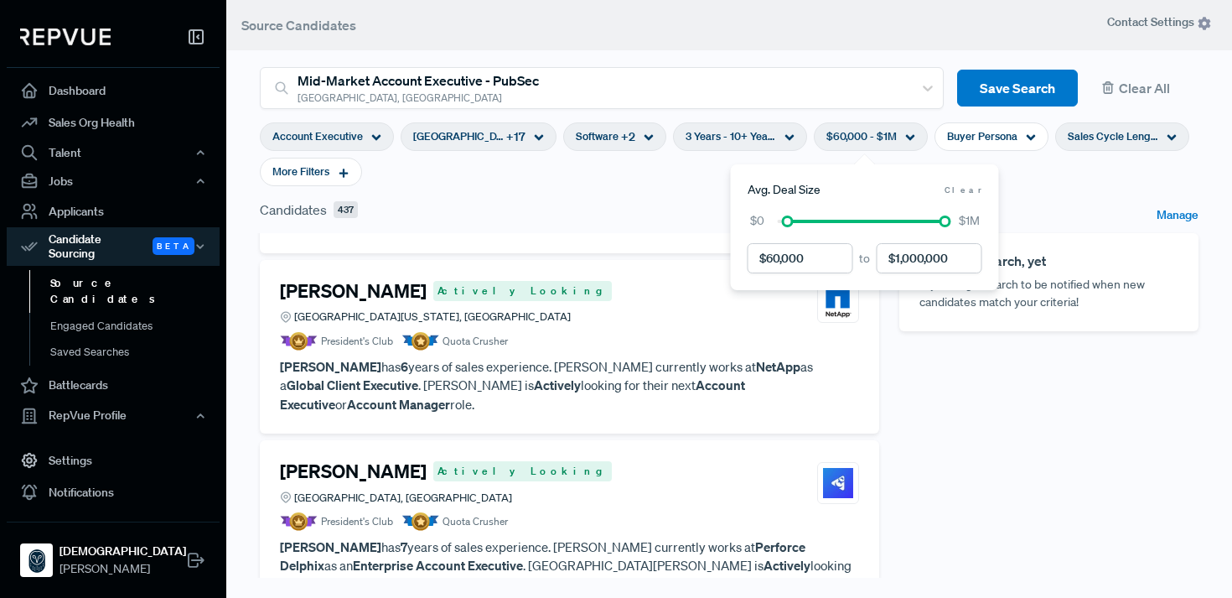
click at [1081, 141] on span "Sales Cycle Length" at bounding box center [1113, 136] width 91 height 16
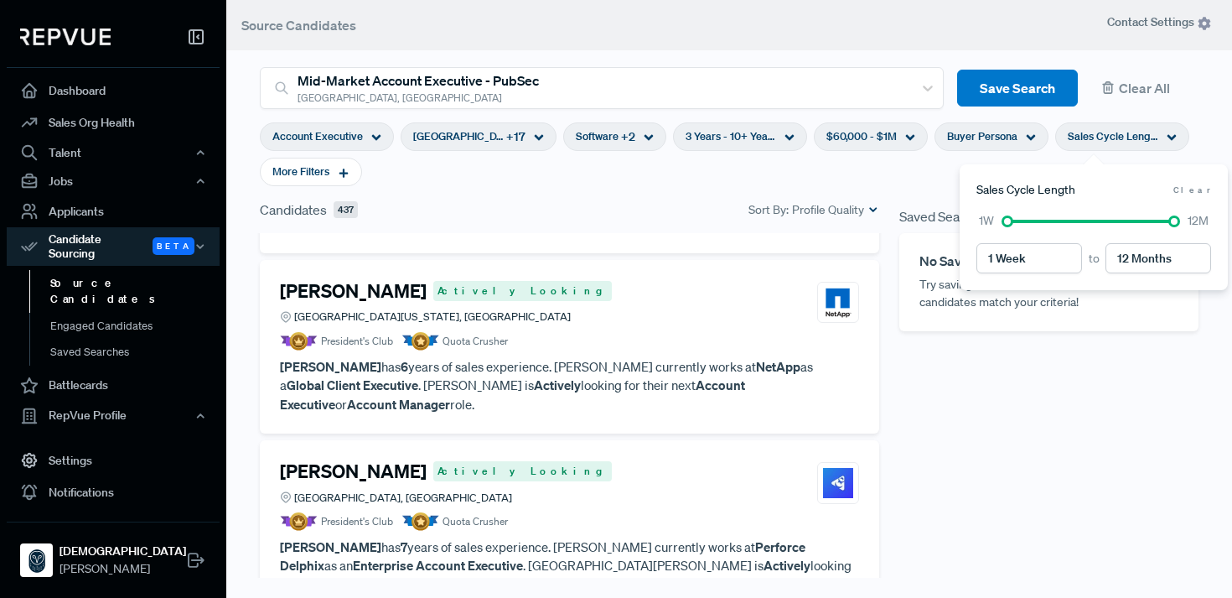
click at [1029, 144] on div "Buyer Persona" at bounding box center [992, 136] width 114 height 29
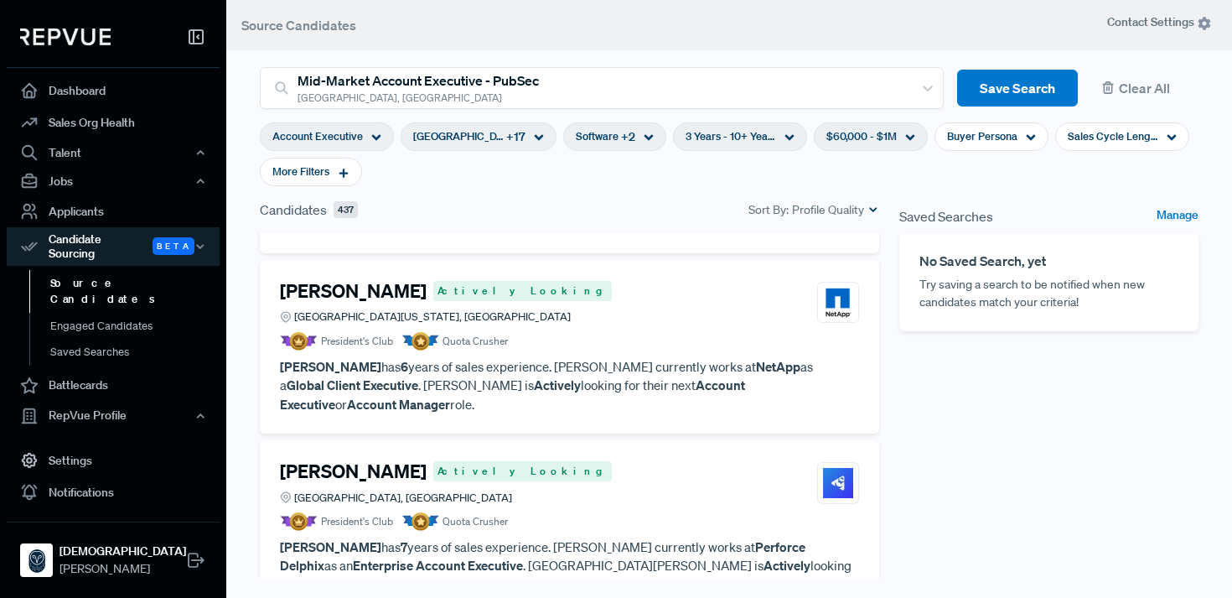
click at [818, 188] on section "Account Executive [GEOGRAPHIC_DATA], [GEOGRAPHIC_DATA] + 17 Software + 2 3 Year…" at bounding box center [729, 154] width 939 height 91
click at [339, 184] on div "More Filters" at bounding box center [311, 172] width 102 height 29
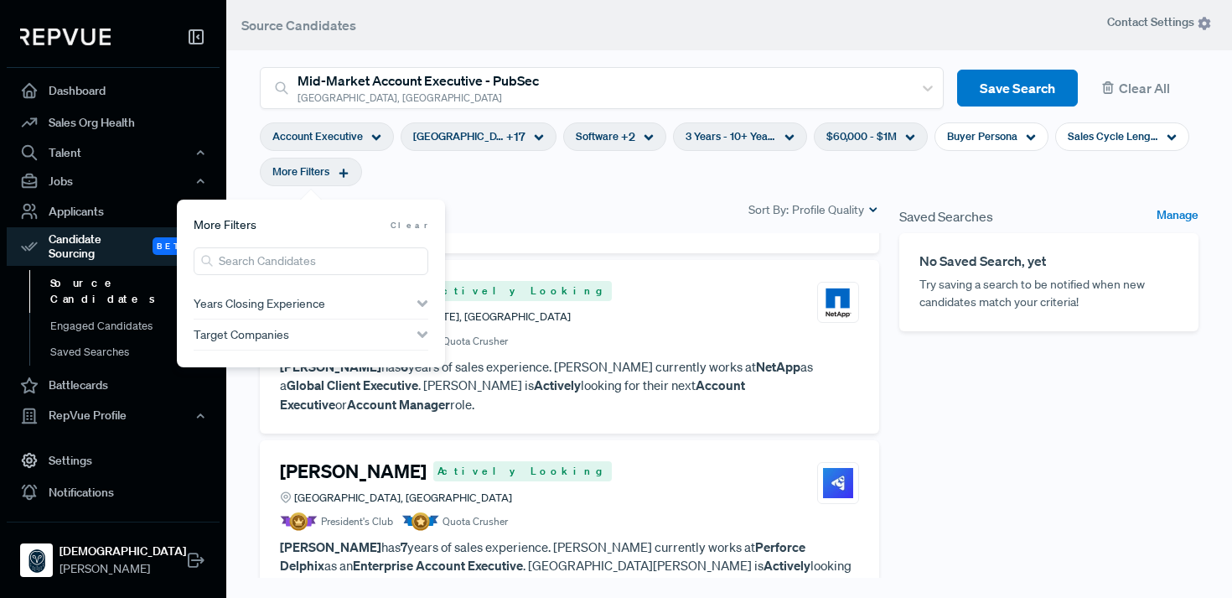
click at [351, 312] on div "Years Closing Experience" at bounding box center [311, 303] width 235 height 30
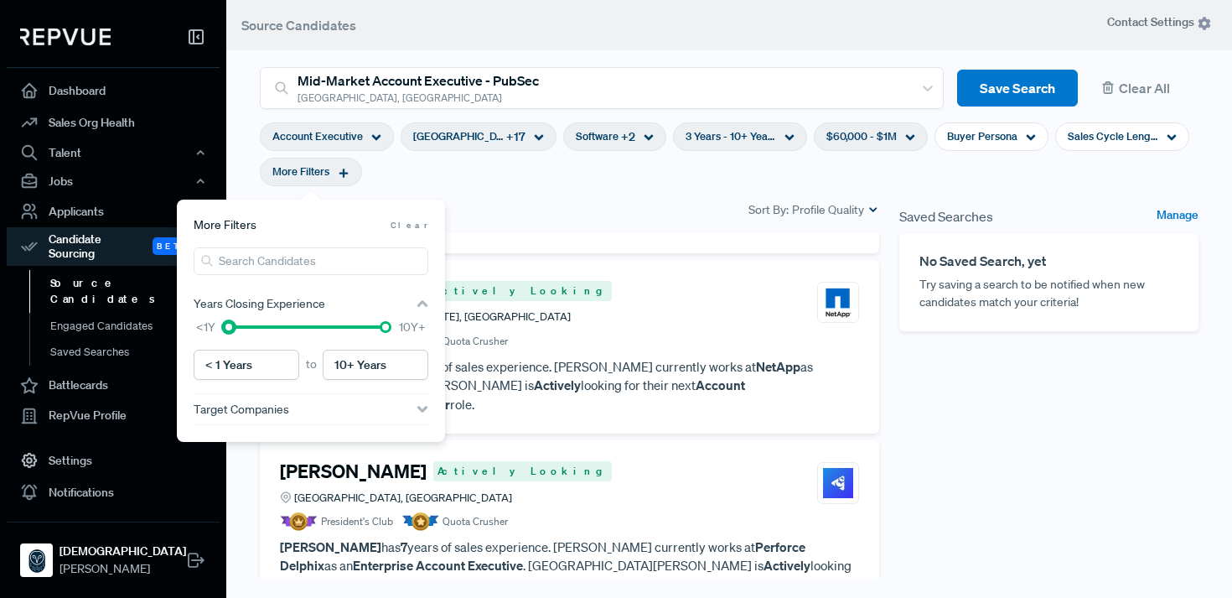
type input "1 Year"
drag, startPoint x: 229, startPoint y: 328, endPoint x: 239, endPoint y: 327, distance: 10.1
click at [240, 327] on div at bounding box center [243, 327] width 12 height 12
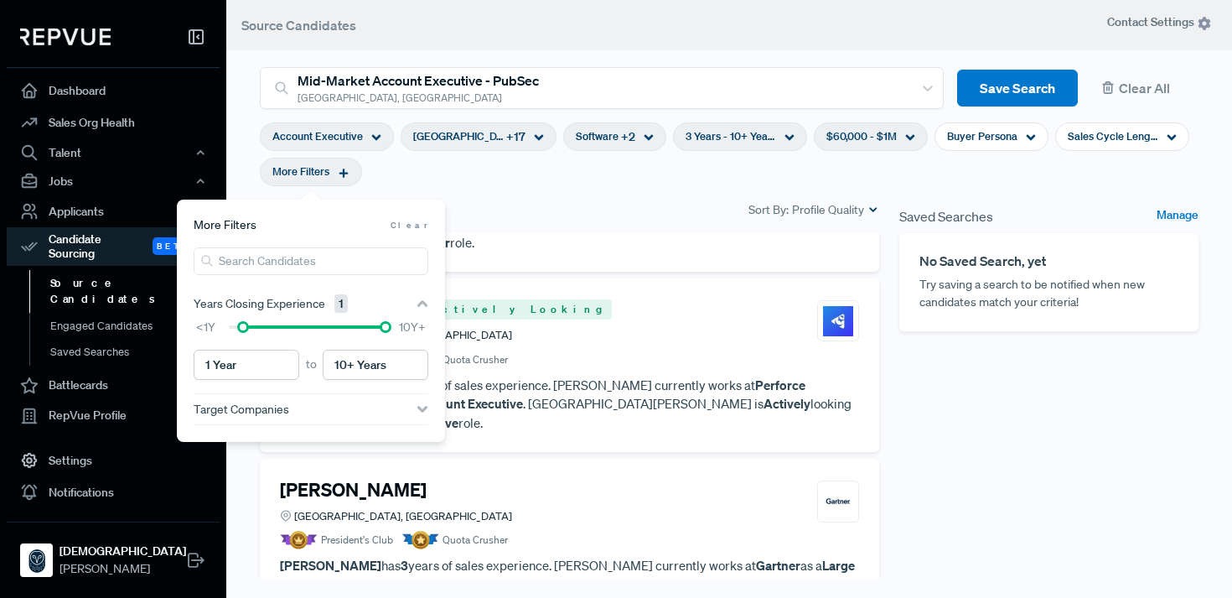
click at [584, 203] on div "Candidates 413 Sort By: Profile Quality" at bounding box center [569, 210] width 619 height 20
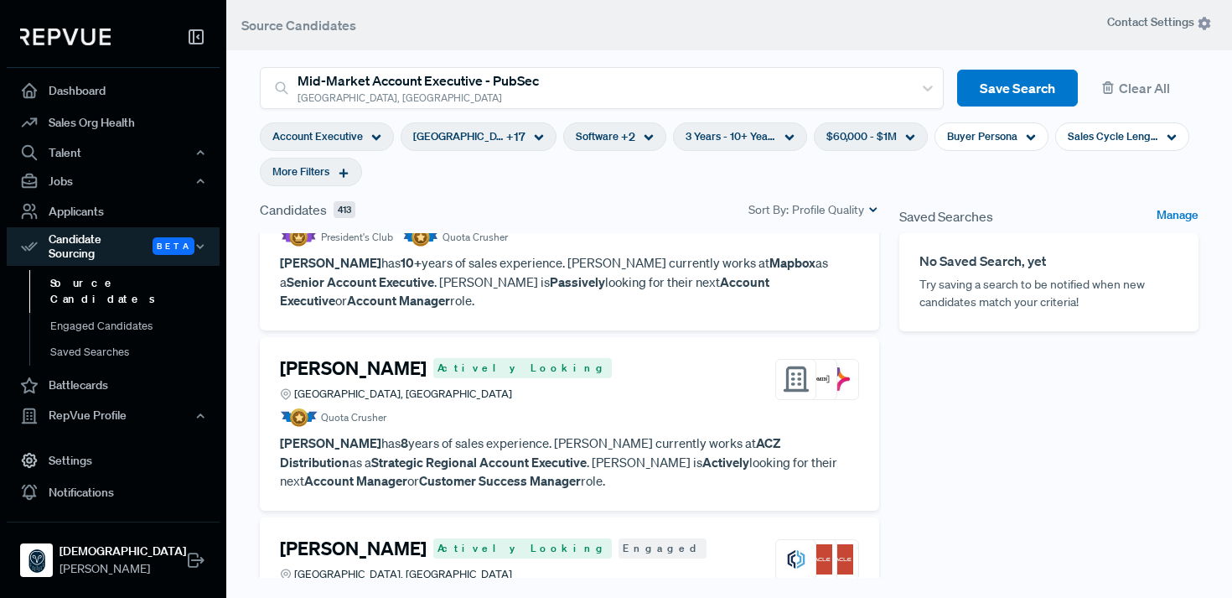
scroll to position [1143, 0]
